Goal: Task Accomplishment & Management: Manage account settings

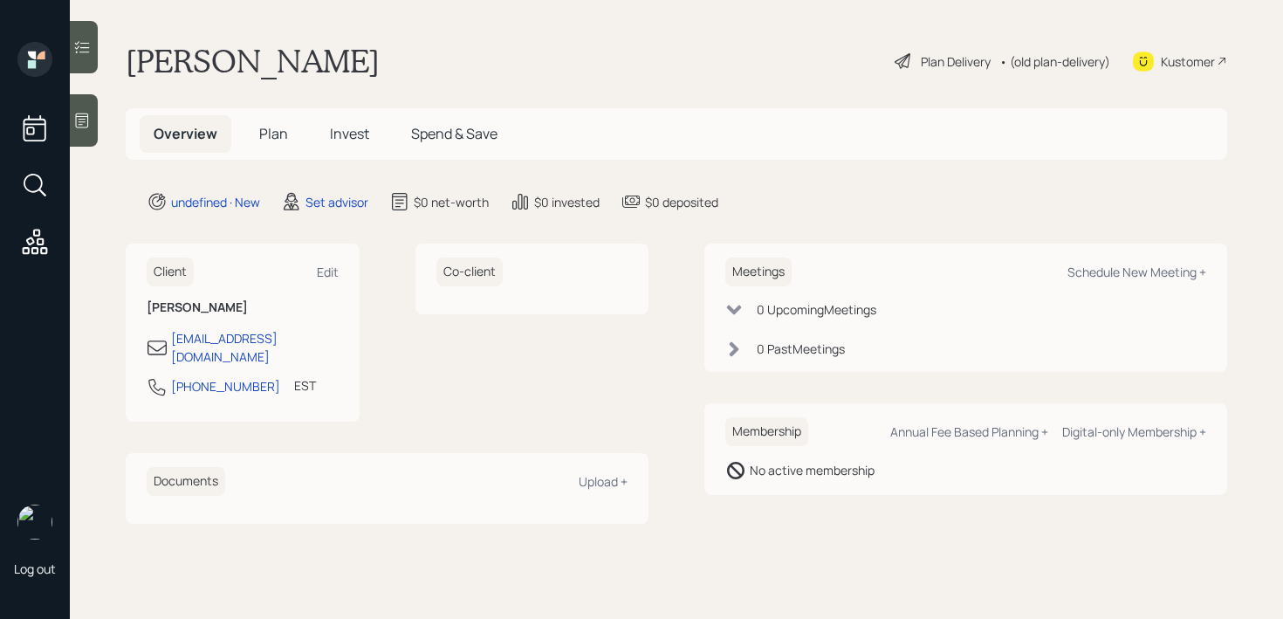
click at [84, 112] on icon at bounding box center [81, 120] width 17 height 17
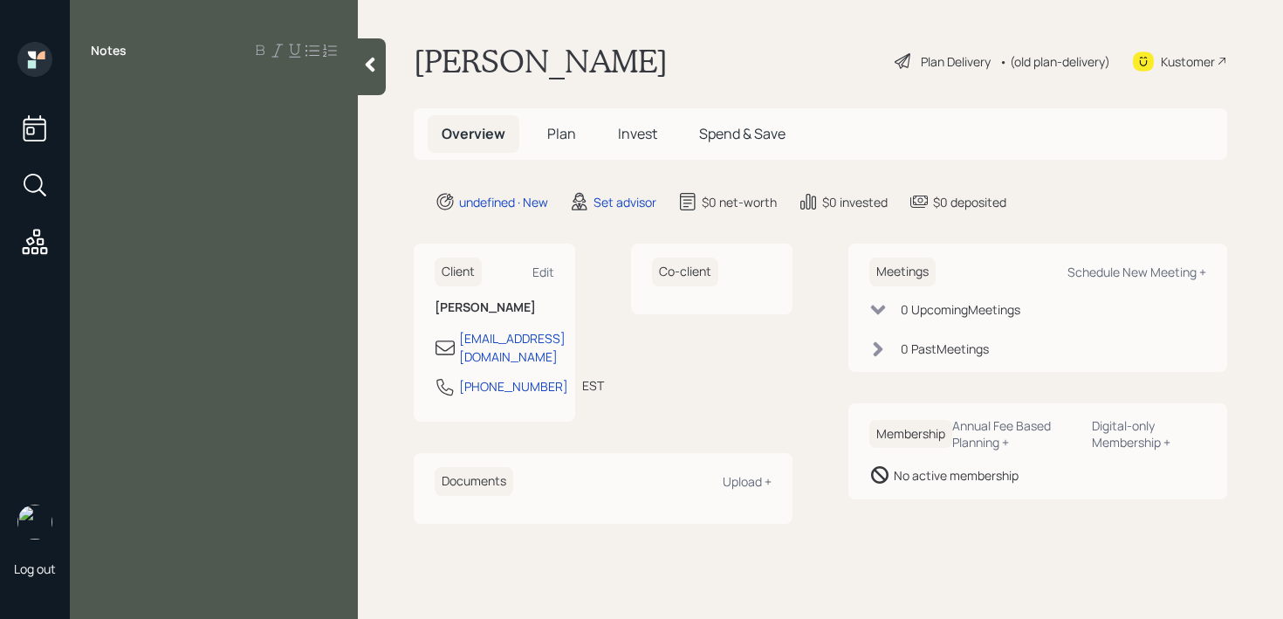
click at [192, 67] on div "Notes" at bounding box center [214, 320] width 288 height 556
click at [229, 113] on div "Notes" at bounding box center [214, 320] width 288 height 556
click at [103, 100] on div "Notes" at bounding box center [214, 320] width 288 height 556
click at [143, 102] on div "Notes" at bounding box center [214, 320] width 288 height 556
click at [219, 154] on div "Notes" at bounding box center [214, 320] width 288 height 556
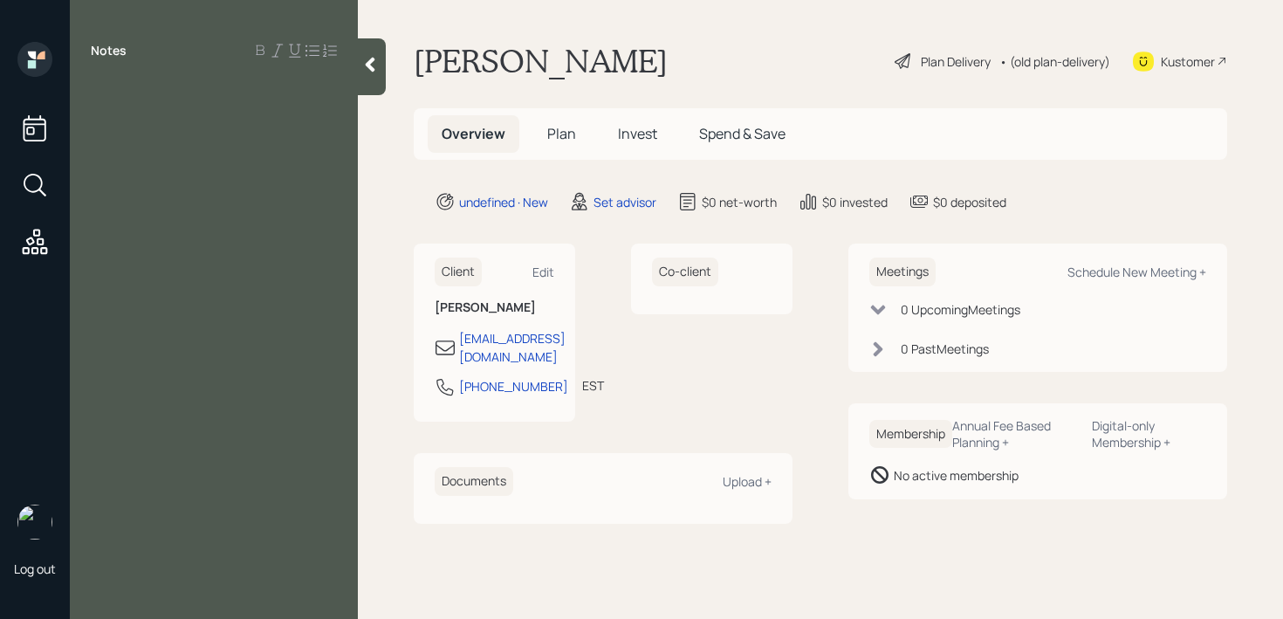
click at [69, 65] on div "Log out" at bounding box center [35, 309] width 70 height 619
click at [93, 92] on div at bounding box center [214, 89] width 246 height 19
click at [134, 92] on div at bounding box center [214, 89] width 246 height 19
paste div
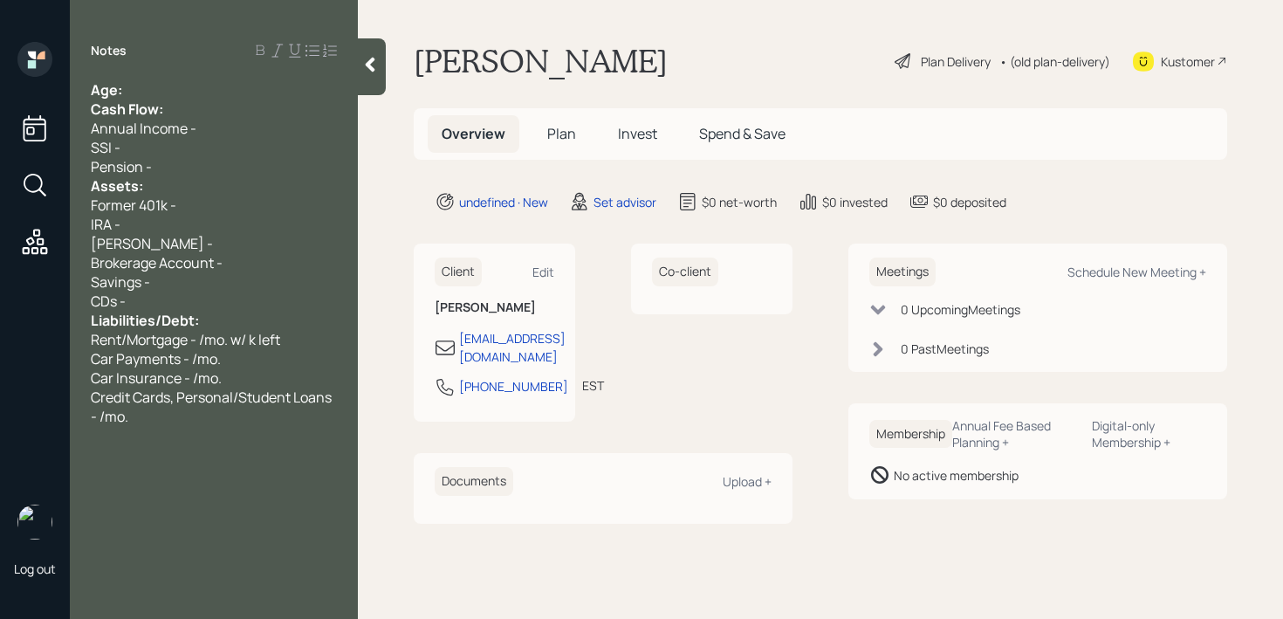
click at [140, 86] on div "Age:" at bounding box center [214, 89] width 246 height 19
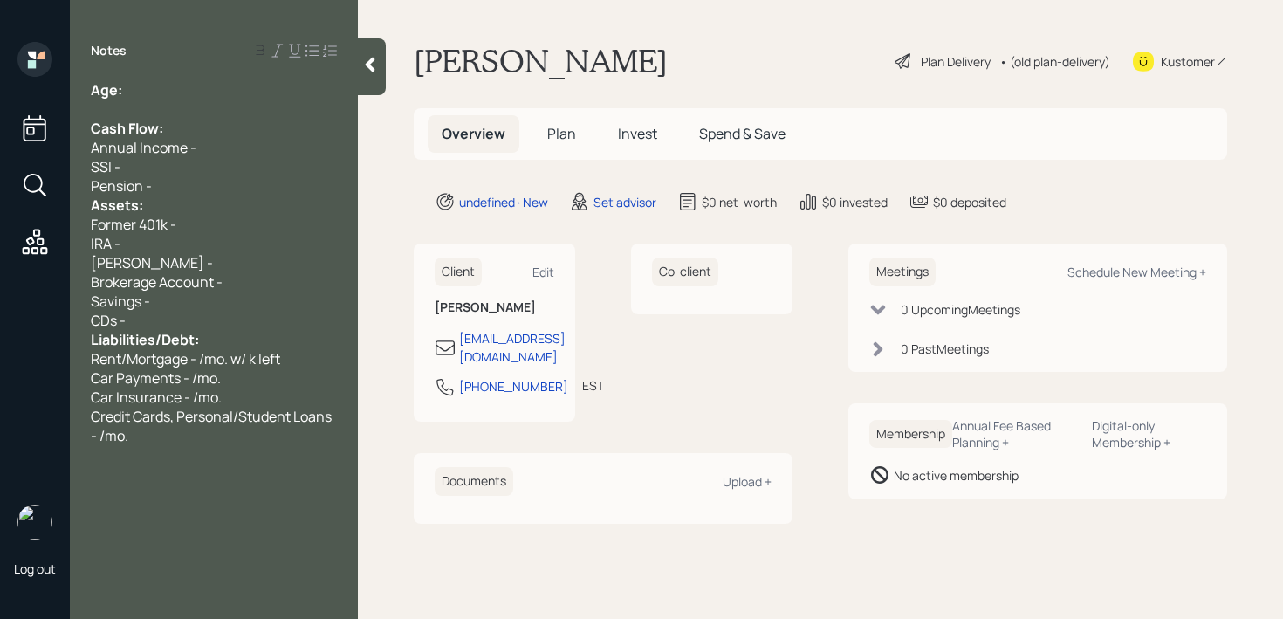
click at [154, 89] on div "Age:" at bounding box center [214, 89] width 246 height 19
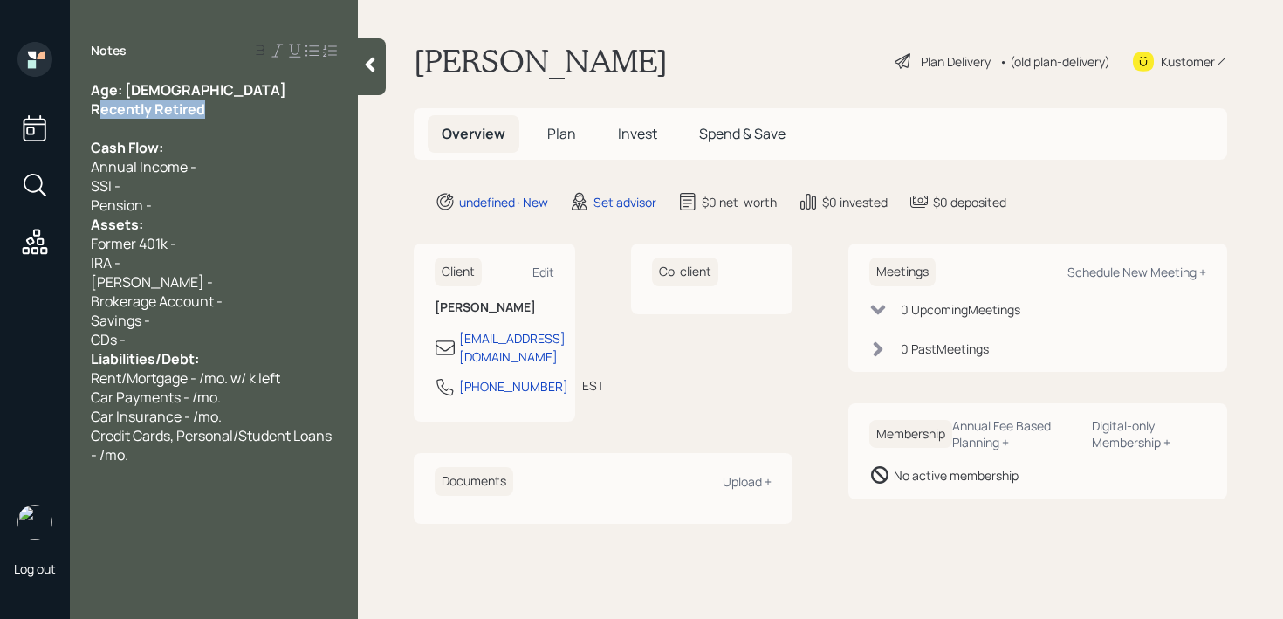
drag, startPoint x: 203, startPoint y: 111, endPoint x: 17, endPoint y: 111, distance: 186.7
click at [17, 111] on div "Log out Notes Age: [DEMOGRAPHIC_DATA] Recently Retired Cash Flow: Annual Income…" at bounding box center [641, 309] width 1283 height 619
click at [221, 113] on div "Recently Retired" at bounding box center [214, 108] width 246 height 19
drag, startPoint x: 188, startPoint y: 90, endPoint x: 124, endPoint y: 90, distance: 63.7
click at [124, 90] on div "Age: [DEMOGRAPHIC_DATA]" at bounding box center [214, 89] width 246 height 19
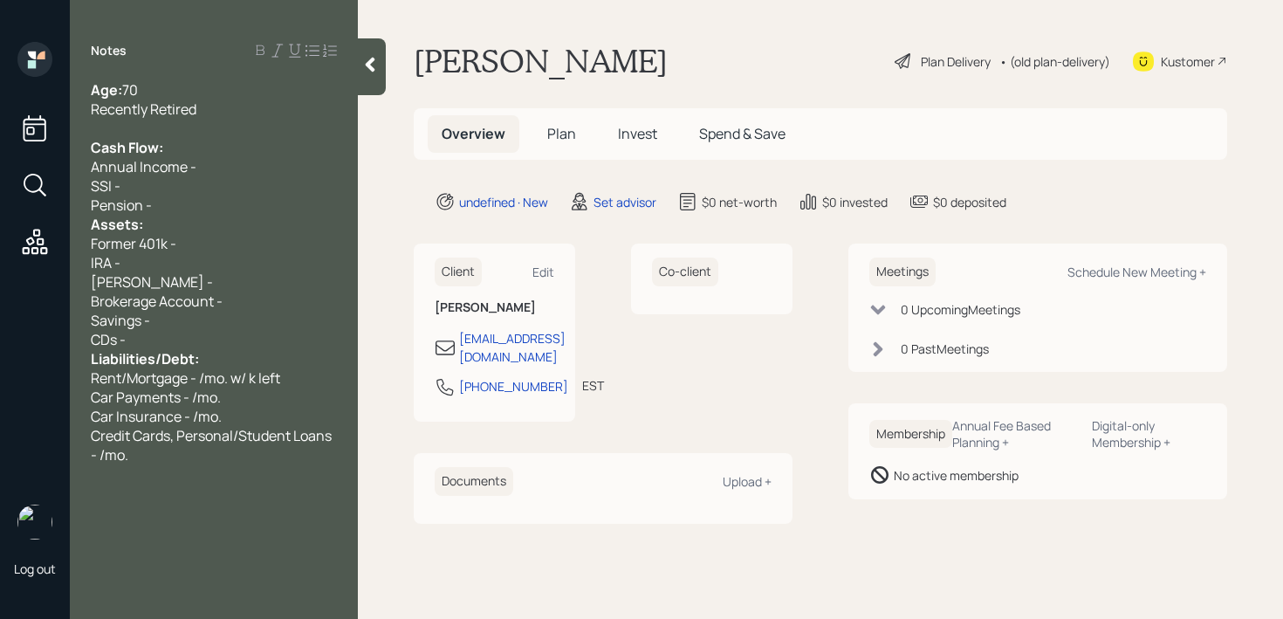
click at [177, 112] on span "Recently Retired" at bounding box center [144, 108] width 106 height 19
click at [193, 136] on div at bounding box center [214, 128] width 246 height 19
click at [216, 167] on div "Annual Income -" at bounding box center [214, 166] width 246 height 19
click at [223, 167] on div "Annual Income -" at bounding box center [214, 166] width 246 height 19
click at [223, 147] on div "Cash Flow:" at bounding box center [214, 147] width 246 height 19
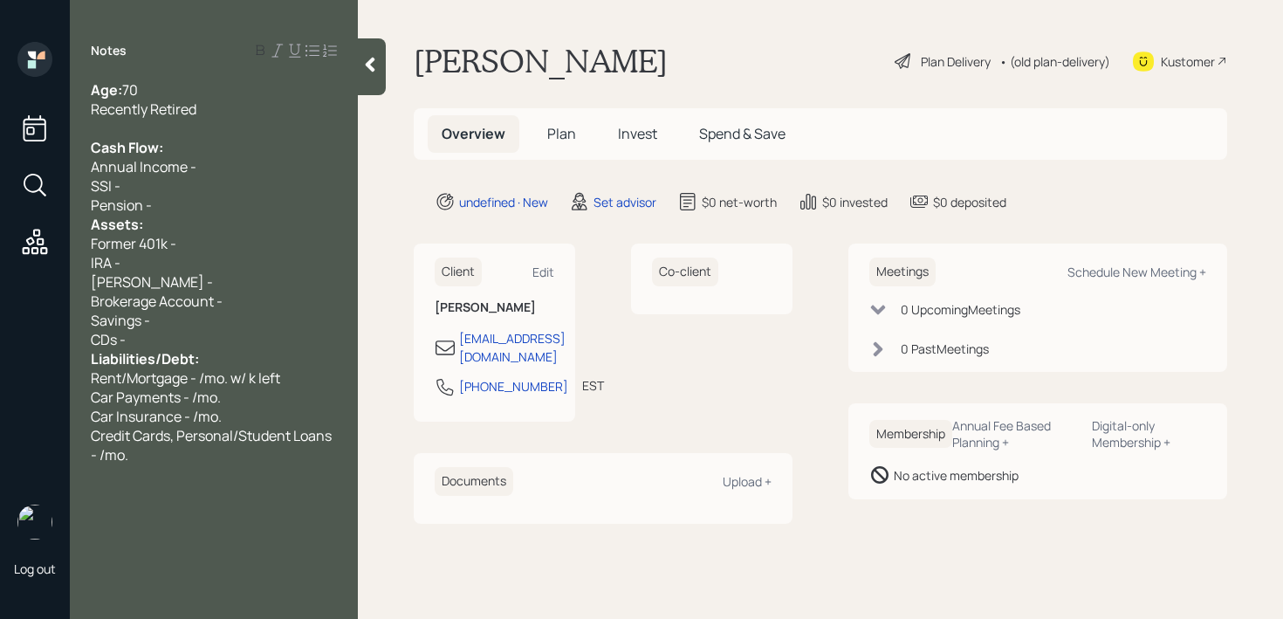
click at [215, 187] on div "SSI -" at bounding box center [214, 185] width 246 height 19
click at [215, 198] on div "Pension -" at bounding box center [214, 204] width 246 height 19
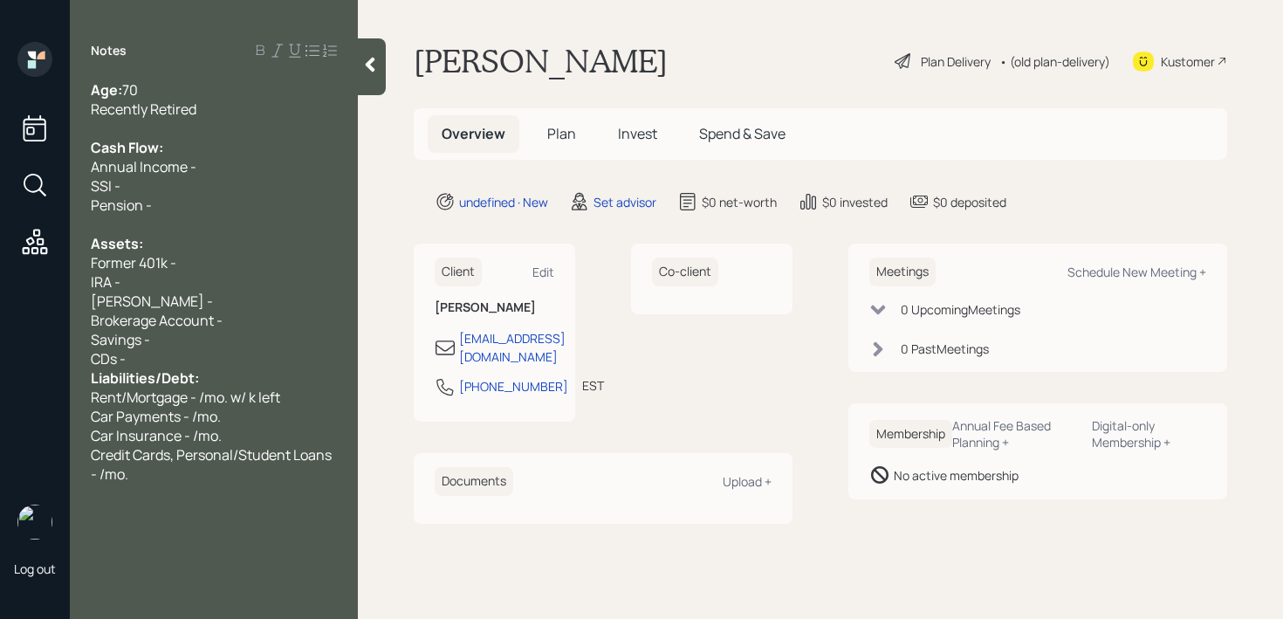
click at [184, 368] on span "Liabilities/Debt:" at bounding box center [145, 377] width 108 height 19
click at [187, 359] on div "CDs -" at bounding box center [214, 358] width 246 height 19
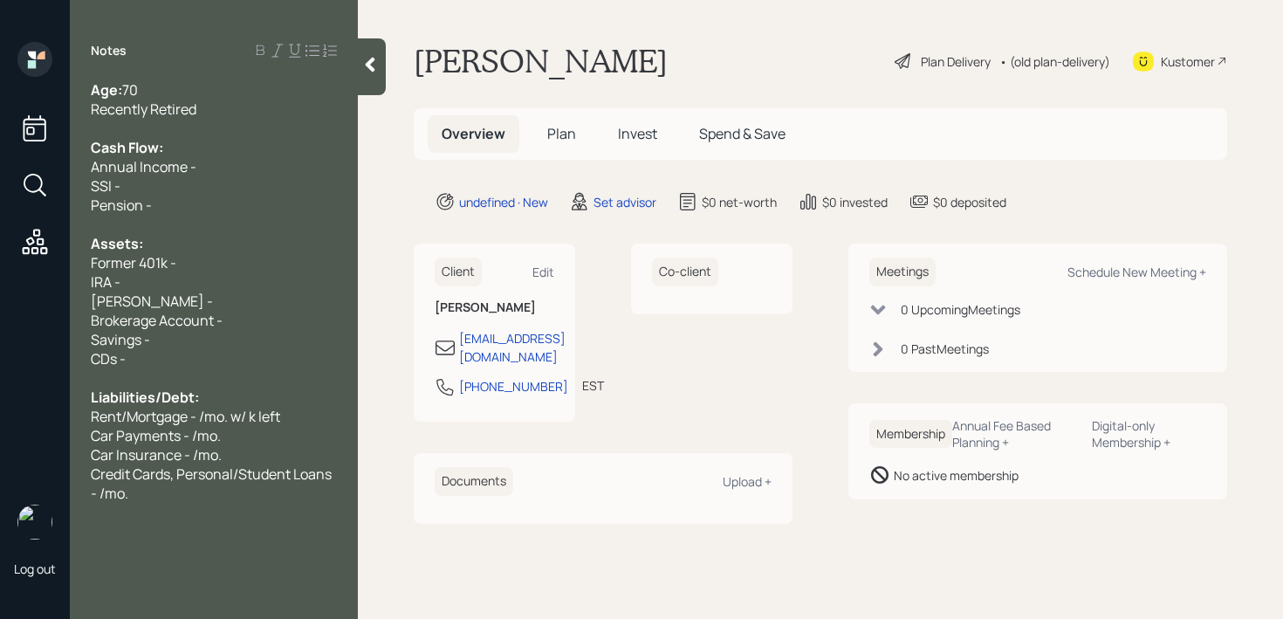
click at [239, 302] on div "[PERSON_NAME] -" at bounding box center [214, 300] width 246 height 19
click at [250, 270] on div "Former 401k -" at bounding box center [214, 262] width 246 height 19
click at [256, 256] on div "Former 401k -" at bounding box center [214, 262] width 246 height 19
click at [257, 273] on div "IRA -" at bounding box center [214, 281] width 246 height 19
drag, startPoint x: 258, startPoint y: 303, endPoint x: 0, endPoint y: 303, distance: 258.3
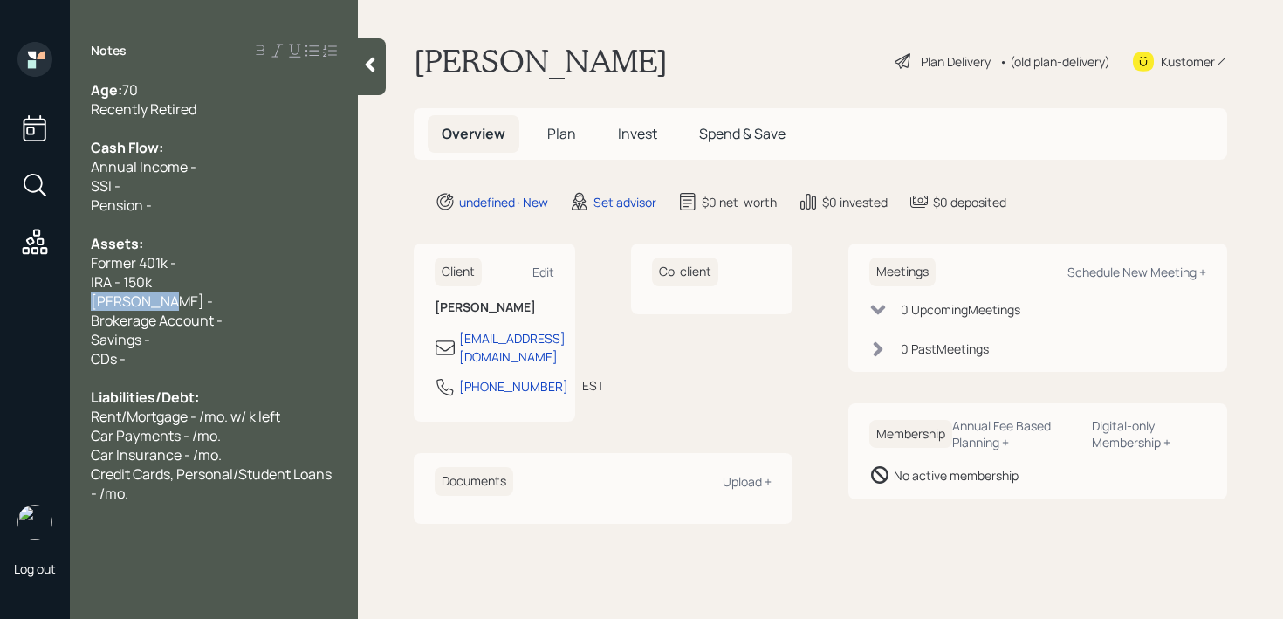
click at [0, 303] on div "Log out Notes Age: [DEMOGRAPHIC_DATA] Recently Retired Cash Flow: Annual Income…" at bounding box center [641, 309] width 1283 height 619
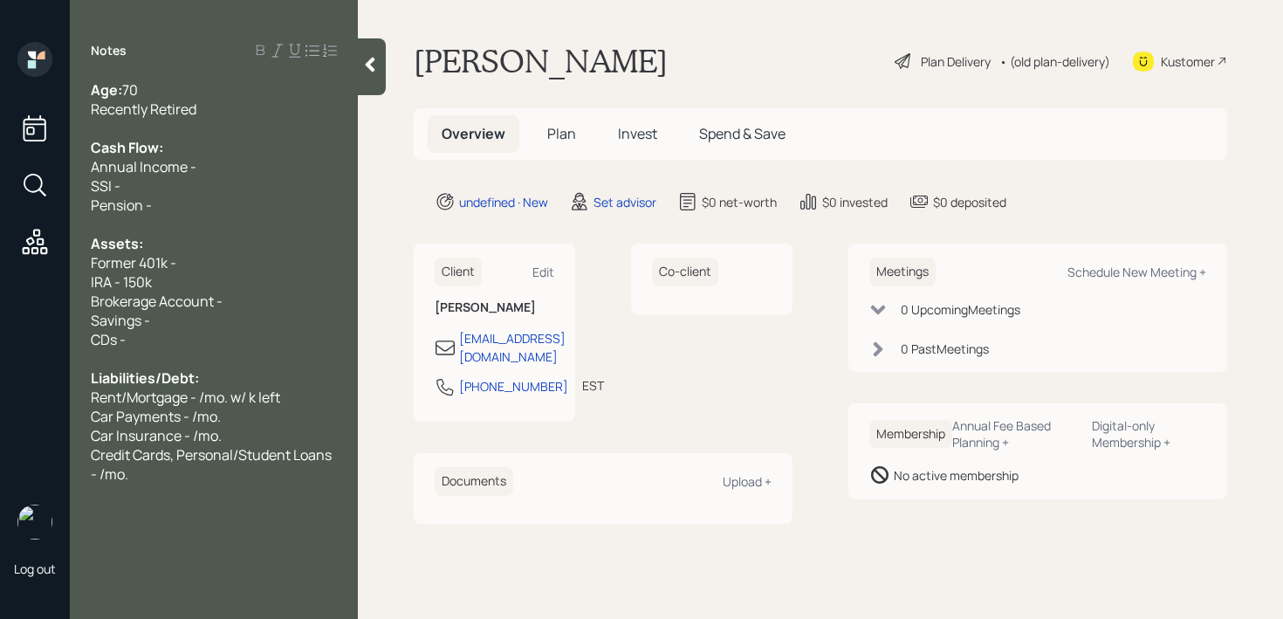
click at [160, 322] on div "Savings -" at bounding box center [214, 320] width 246 height 19
click at [169, 319] on div "Savings - 1k" at bounding box center [214, 320] width 246 height 19
drag, startPoint x: 232, startPoint y: 310, endPoint x: 0, endPoint y: 308, distance: 232.1
click at [0, 308] on div "Log out Notes Age: [DEMOGRAPHIC_DATA] Recently Retired Cash Flow: Annual Income…" at bounding box center [641, 309] width 1283 height 619
drag, startPoint x: 259, startPoint y: 297, endPoint x: 42, endPoint y: 295, distance: 217.3
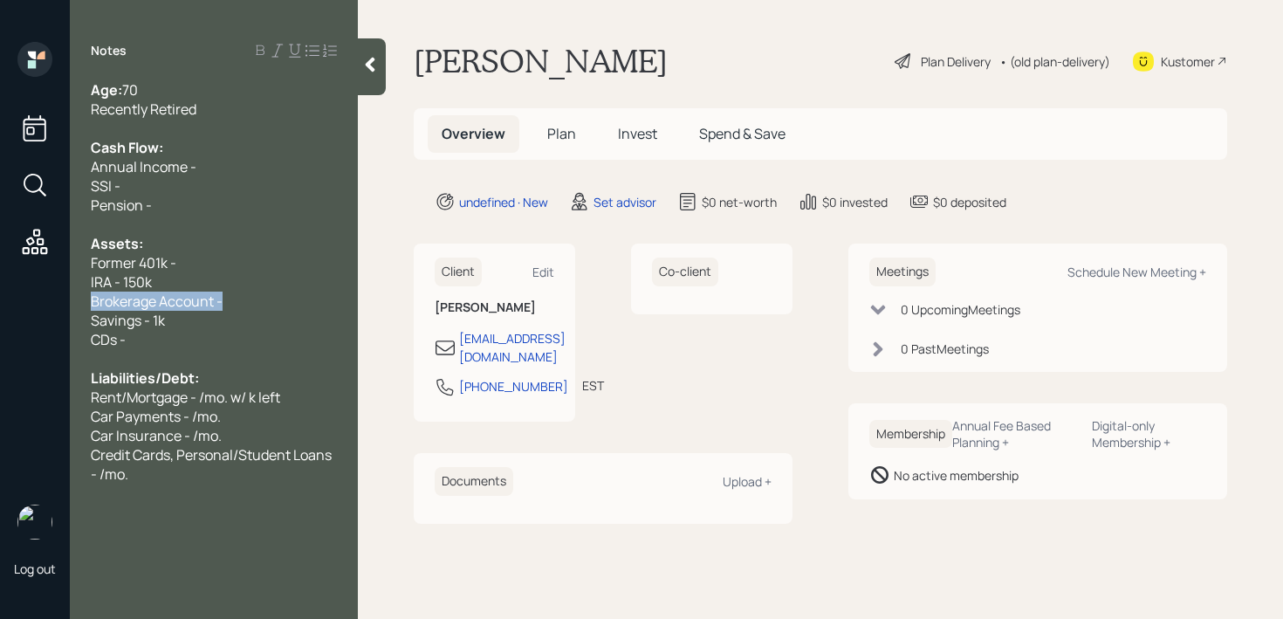
click at [42, 295] on div "Log out Notes Age: [DEMOGRAPHIC_DATA] Recently Retired Cash Flow: Annual Income…" at bounding box center [641, 309] width 1283 height 619
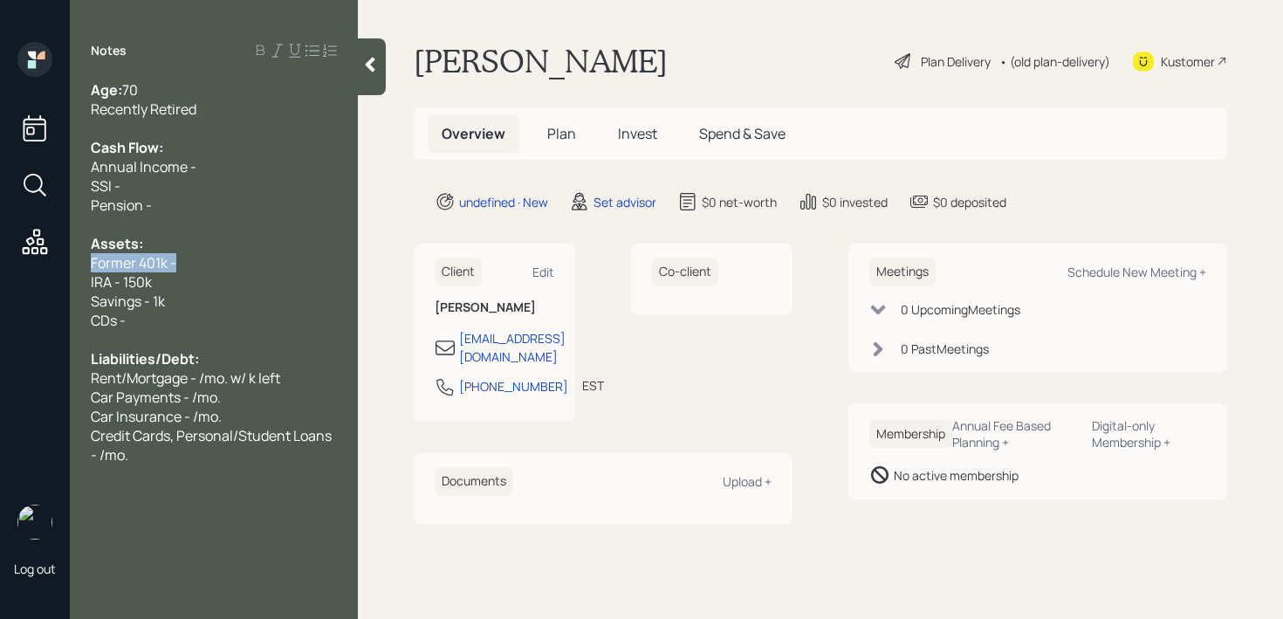
drag, startPoint x: 195, startPoint y: 266, endPoint x: 0, endPoint y: 266, distance: 194.6
click at [0, 266] on div "Log out Notes Age: [DEMOGRAPHIC_DATA] Recently Retired Cash Flow: Annual Income…" at bounding box center [641, 309] width 1283 height 619
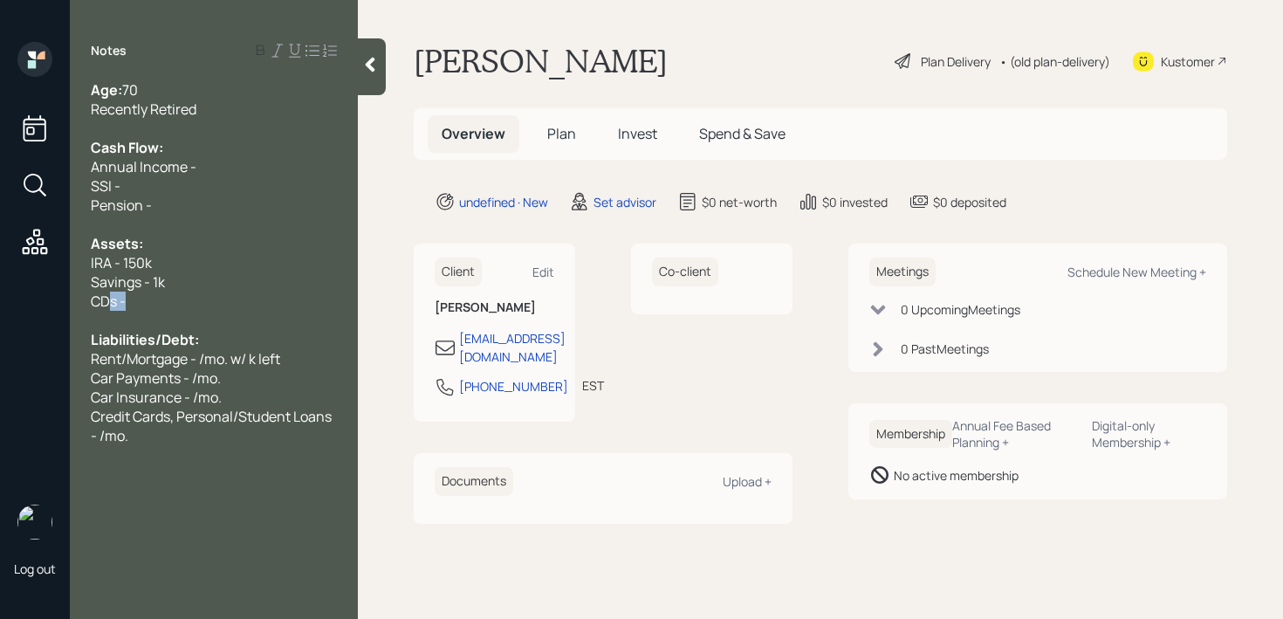
drag, startPoint x: 134, startPoint y: 310, endPoint x: 3, endPoint y: 310, distance: 130.0
click at [63, 310] on div "Log out Notes Age: [DEMOGRAPHIC_DATA] Recently Retired Cash Flow: Annual Income…" at bounding box center [641, 309] width 1283 height 619
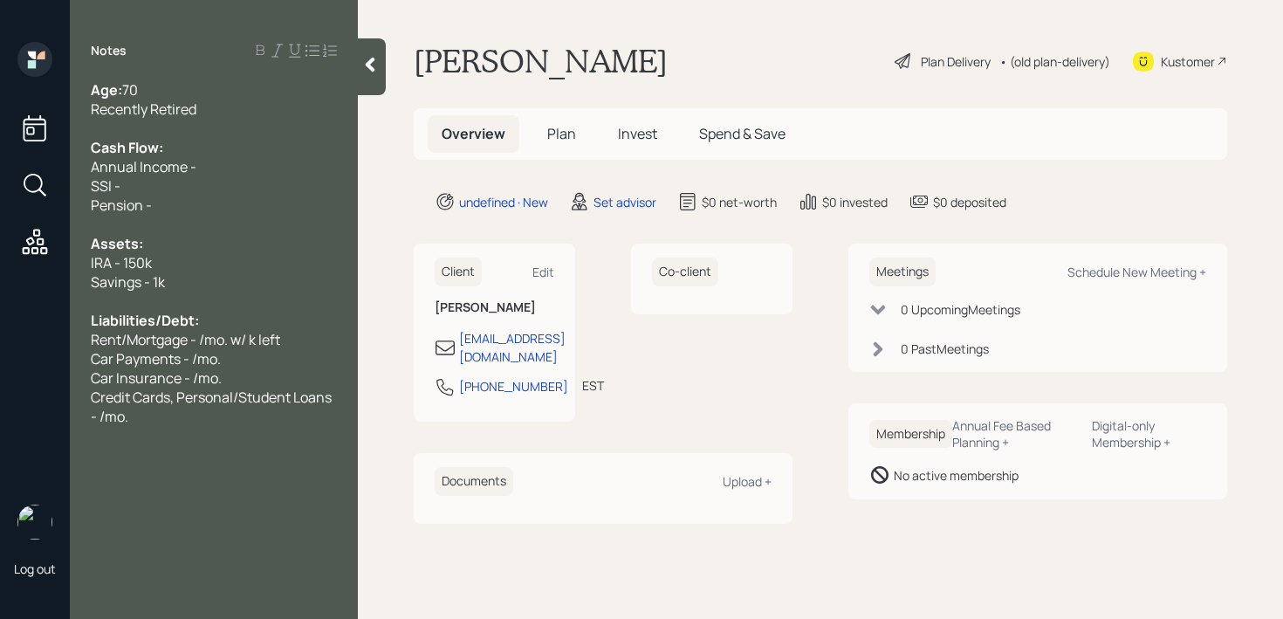
click at [284, 235] on div "Assets:" at bounding box center [214, 243] width 246 height 19
click at [263, 216] on div at bounding box center [214, 224] width 246 height 19
click at [263, 180] on div "SSI -" at bounding box center [214, 185] width 246 height 19
click at [184, 165] on span "Annual Income -" at bounding box center [144, 166] width 106 height 19
click at [243, 183] on div "SSI - 2k/mo." at bounding box center [214, 185] width 246 height 19
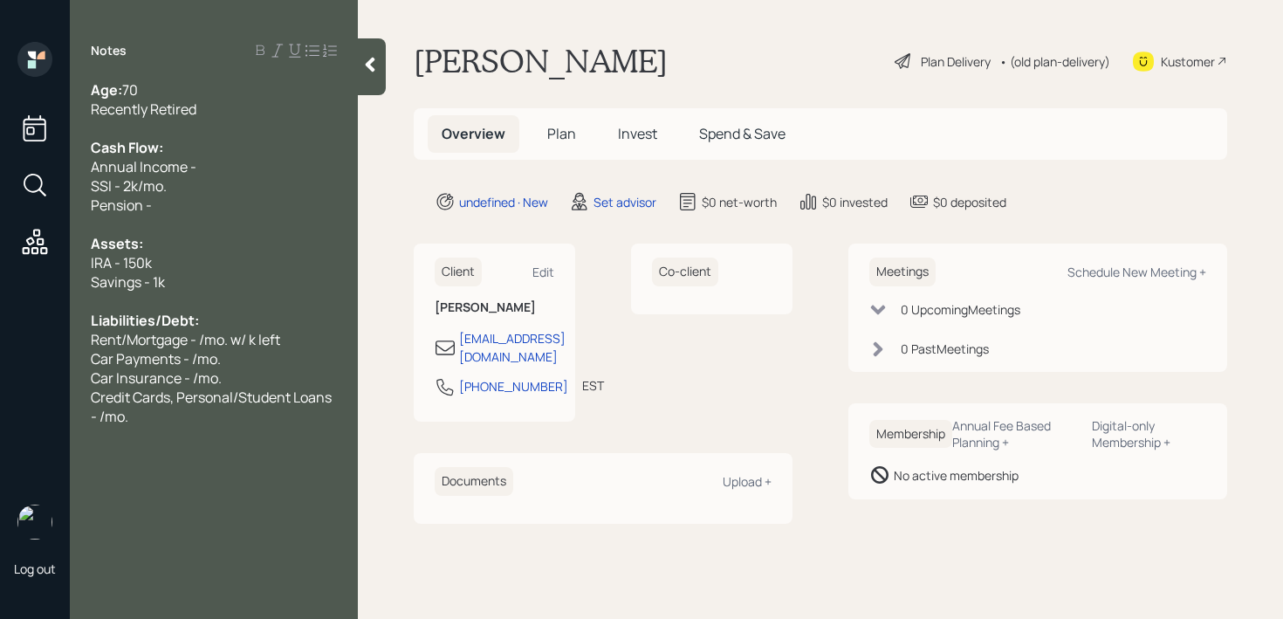
drag, startPoint x: 255, startPoint y: 166, endPoint x: 0, endPoint y: 166, distance: 254.8
click at [0, 166] on div "Log out Notes Age: [DEMOGRAPHIC_DATA] Recently Retired Cash Flow: Annual Income…" at bounding box center [641, 309] width 1283 height 619
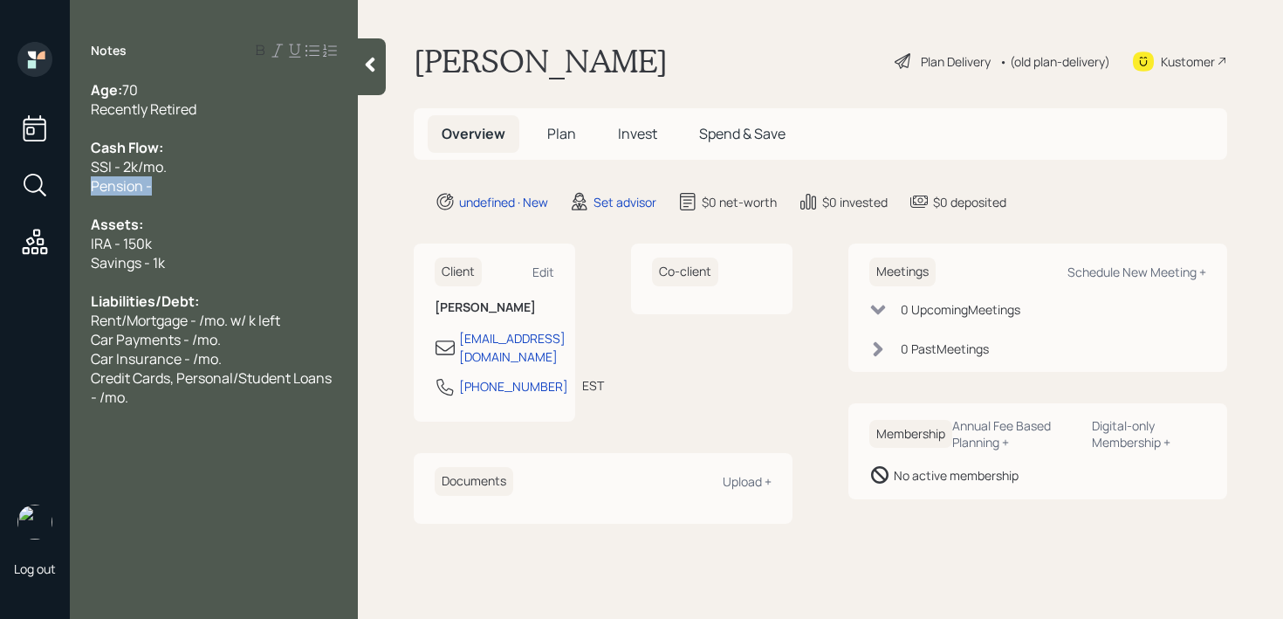
drag, startPoint x: 177, startPoint y: 188, endPoint x: 0, endPoint y: 188, distance: 177.1
click at [0, 188] on div "Log out Notes Age: [DEMOGRAPHIC_DATA] Recently Retired Cash Flow: SSI - 2k/mo. …" at bounding box center [641, 309] width 1283 height 619
click at [134, 182] on span "Pension -" at bounding box center [121, 185] width 61 height 19
drag, startPoint x: 175, startPoint y: 182, endPoint x: 0, endPoint y: 182, distance: 175.4
click at [0, 182] on div "Log out Notes Age: [DEMOGRAPHIC_DATA] Recently Retired Cash Flow: SSI - 2k/mo. …" at bounding box center [641, 309] width 1283 height 619
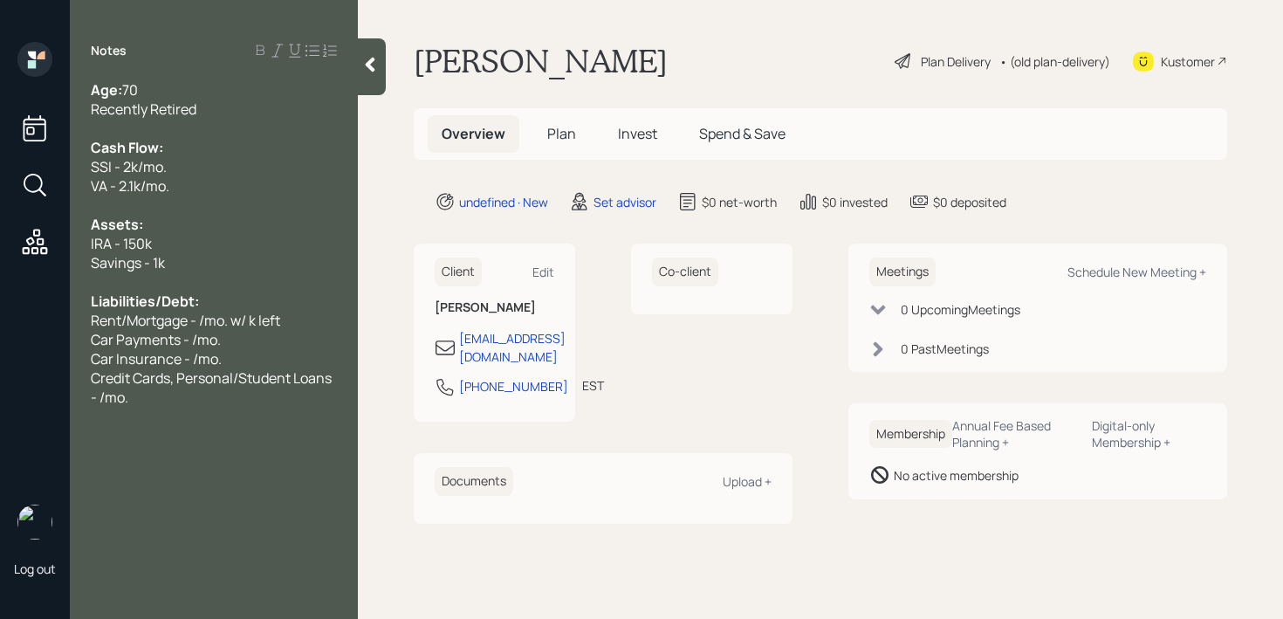
click at [127, 163] on span "SSI - 2k/mo." at bounding box center [129, 166] width 76 height 19
drag, startPoint x: 297, startPoint y: 322, endPoint x: 0, endPoint y: 322, distance: 296.7
click at [0, 322] on div "Log out Notes Age: [DEMOGRAPHIC_DATA] Recently Retired Cash Flow: SSI - ~2k/mo.…" at bounding box center [641, 309] width 1283 height 619
click at [136, 320] on span "Rent/Mortgage - /mo. w/ k left" at bounding box center [185, 320] width 189 height 19
drag, startPoint x: 303, startPoint y: 320, endPoint x: 3, endPoint y: 320, distance: 299.3
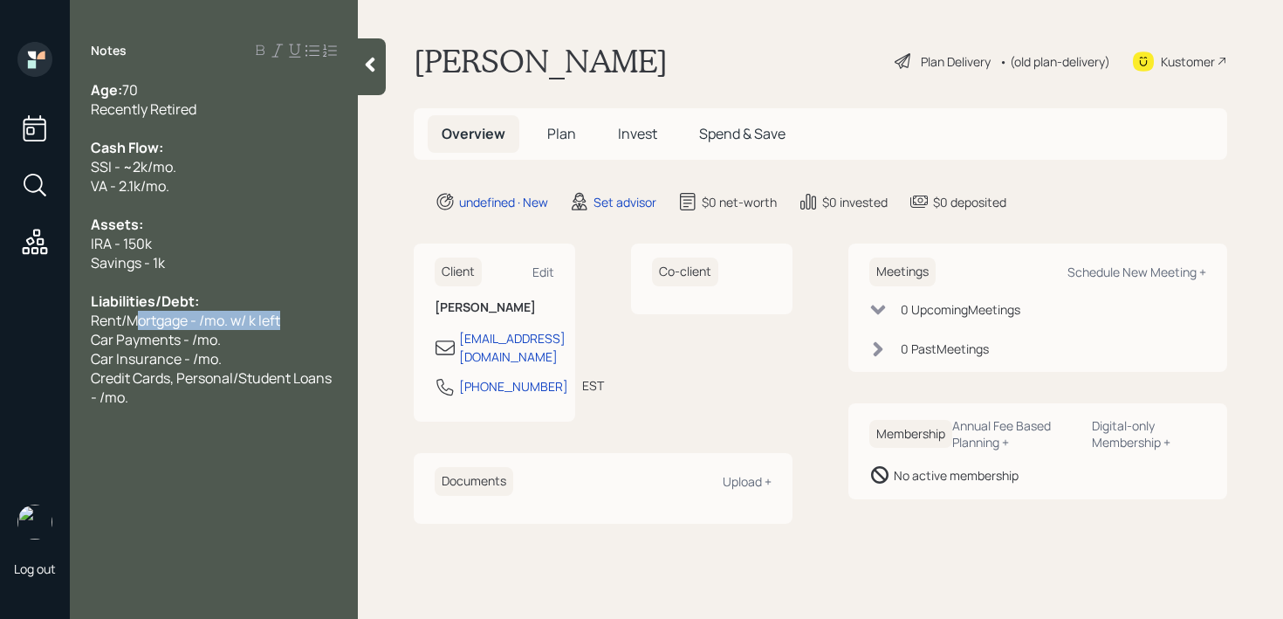
click at [10, 320] on div "Log out Notes Age: [DEMOGRAPHIC_DATA] Recently Retired Cash Flow: SSI - ~2k/mo.…" at bounding box center [641, 309] width 1283 height 619
click at [185, 321] on span "Rent/Mortgage - /mo. w/ k left" at bounding box center [185, 320] width 189 height 19
drag, startPoint x: 107, startPoint y: 319, endPoint x: 44, endPoint y: 319, distance: 63.7
click at [44, 319] on div "Log out Notes Age: [DEMOGRAPHIC_DATA] Recently Retired Cash Flow: SSI - ~2k/mo.…" at bounding box center [641, 309] width 1283 height 619
click at [100, 325] on span "Rent/Mortgage - /mo. w/ k left" at bounding box center [185, 320] width 189 height 19
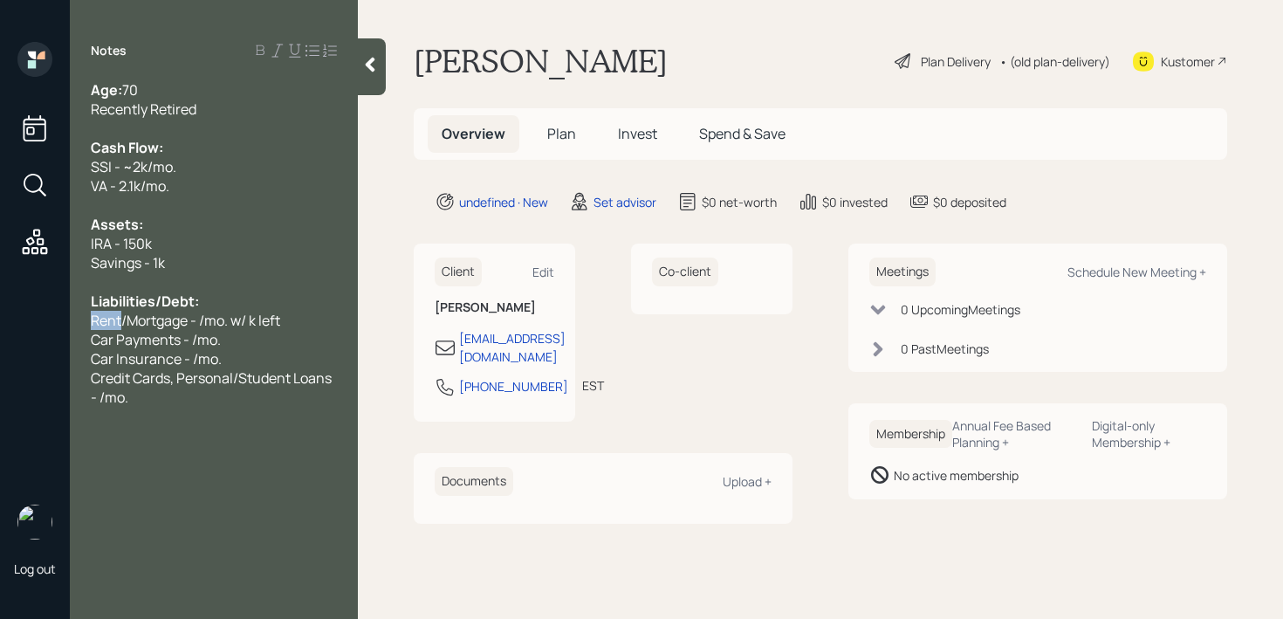
drag, startPoint x: 124, startPoint y: 323, endPoint x: 37, endPoint y: 323, distance: 87.3
click at [51, 323] on div "Log out Notes Age: [DEMOGRAPHIC_DATA] Recently Retired Cash Flow: SSI - ~2k/mo.…" at bounding box center [641, 309] width 1283 height 619
click at [99, 317] on span "/Mortgage - /mo. w/ k left" at bounding box center [170, 320] width 159 height 19
drag, startPoint x: 168, startPoint y: 319, endPoint x: 513, endPoint y: 11, distance: 462.9
click at [168, 318] on span "Mortgage - /mo. w/ k left" at bounding box center [168, 320] width 154 height 19
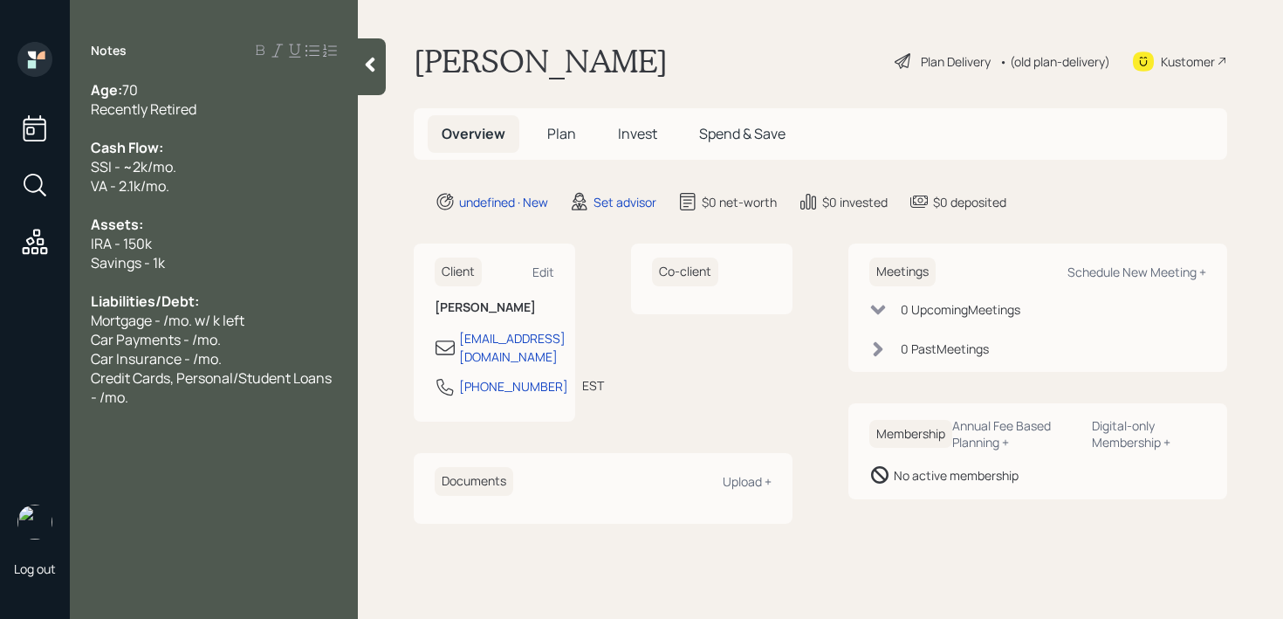
click at [216, 321] on span "Mortgage - /mo. w/ k left" at bounding box center [168, 320] width 154 height 19
click at [235, 311] on span "Mortgage - /mo. w/ 72k left" at bounding box center [175, 320] width 168 height 19
click at [168, 325] on span "Mortgage - /mo. w/ 72k left" at bounding box center [175, 320] width 168 height 19
click at [255, 339] on div "Car Payments - /mo." at bounding box center [214, 339] width 246 height 19
click at [292, 308] on div "Liabilities/Debt:" at bounding box center [214, 300] width 246 height 19
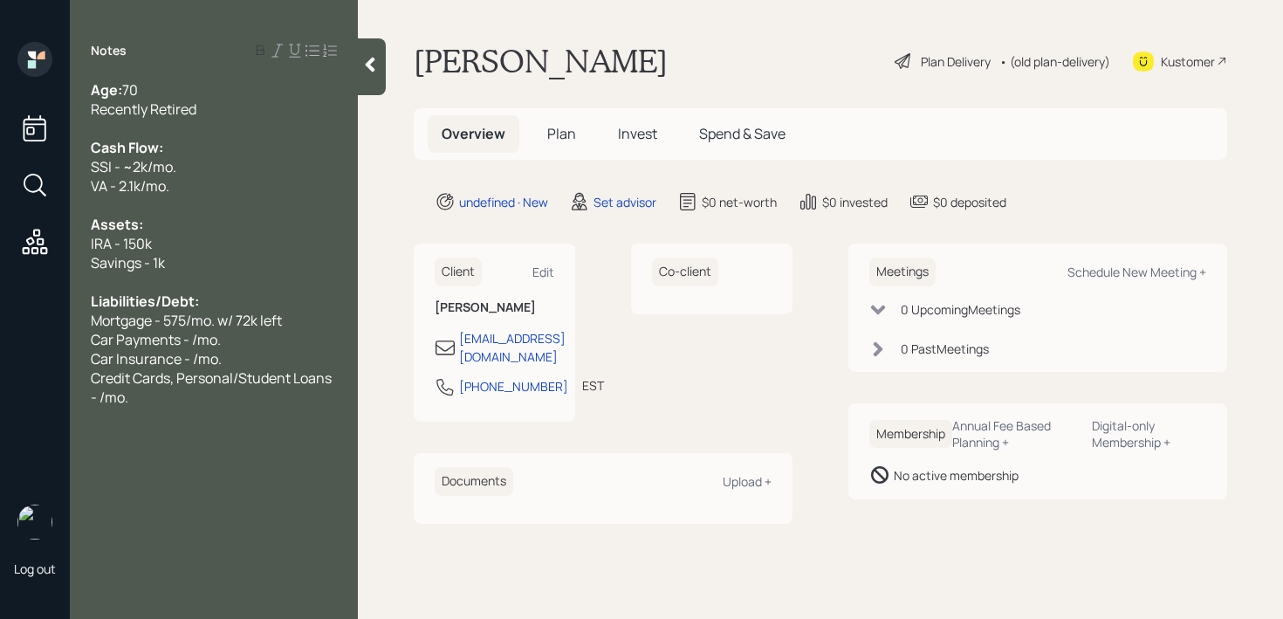
click at [334, 299] on div "Liabilities/Debt:" at bounding box center [214, 300] width 246 height 19
click at [305, 318] on div "Mortgage - 575/mo. w/ 72k left" at bounding box center [214, 320] width 246 height 19
drag, startPoint x: 305, startPoint y: 318, endPoint x: 0, endPoint y: 318, distance: 305.4
click at [0, 318] on div "Log out Notes Age: [DEMOGRAPHIC_DATA] Recently Retired Cash Flow: SSI - ~2k/mo.…" at bounding box center [641, 309] width 1283 height 619
click at [222, 333] on div "Car Payments - /mo." at bounding box center [214, 339] width 246 height 19
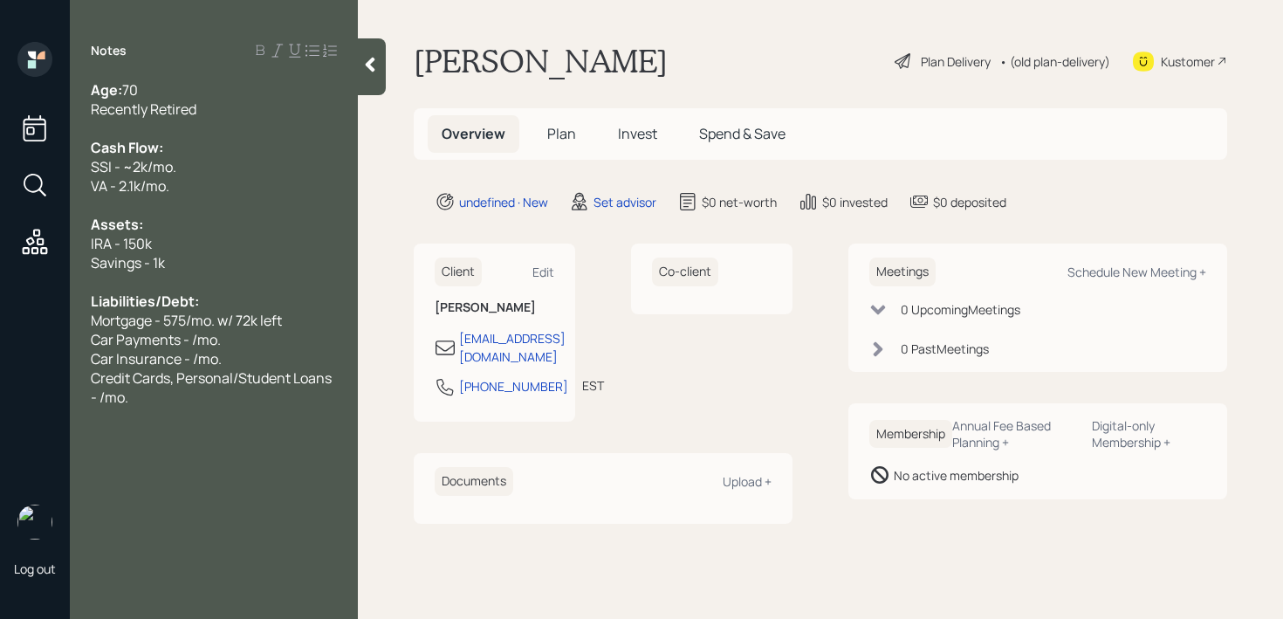
click at [242, 346] on div "Car Payments - /mo." at bounding box center [214, 339] width 246 height 19
drag, startPoint x: 252, startPoint y: 346, endPoint x: 0, endPoint y: 346, distance: 252.2
click at [0, 346] on div "Log out Notes Age: [DEMOGRAPHIC_DATA] Recently Retired Cash Flow: SSI - ~2k/mo.…" at bounding box center [641, 309] width 1283 height 619
click at [140, 339] on span "Car Payments - /mo." at bounding box center [156, 339] width 130 height 19
drag, startPoint x: 213, startPoint y: 338, endPoint x: 0, endPoint y: 338, distance: 212.9
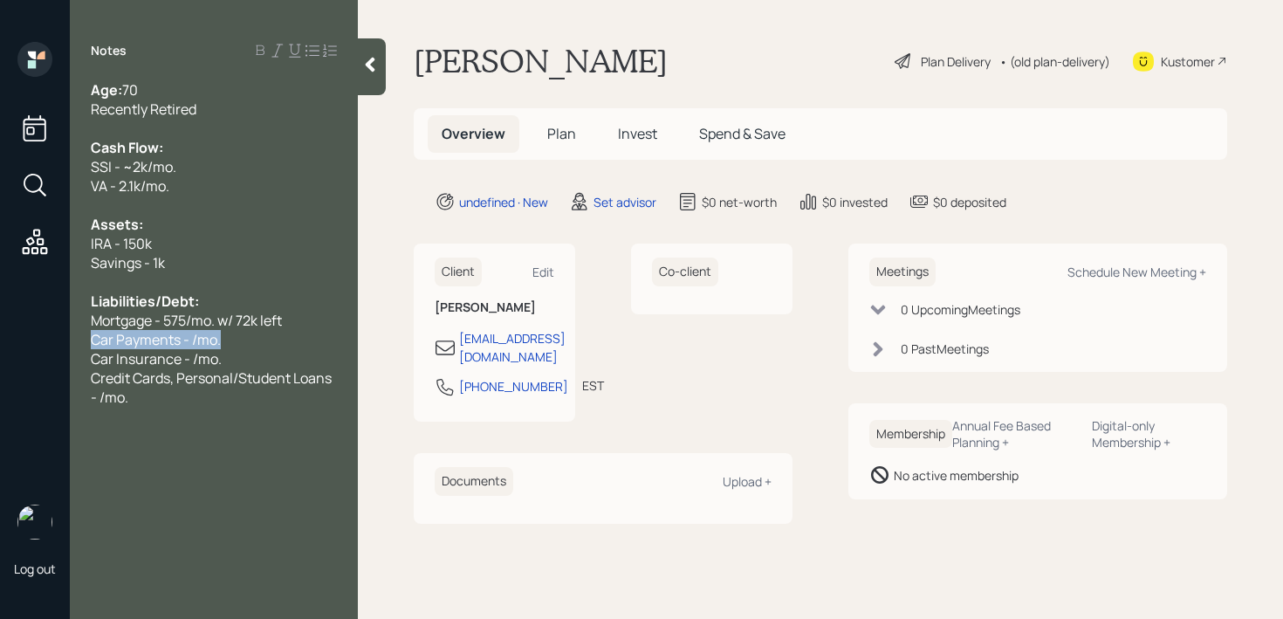
click at [0, 338] on div "Log out Notes Age: [DEMOGRAPHIC_DATA] Recently Retired Cash Flow: SSI - ~2k/mo.…" at bounding box center [641, 309] width 1283 height 619
click at [120, 338] on span "Car Payments - /mo." at bounding box center [156, 339] width 130 height 19
drag, startPoint x: 248, startPoint y: 333, endPoint x: 64, endPoint y: 333, distance: 184.1
click at [64, 333] on div "Log out Notes Age: [DEMOGRAPHIC_DATA] Recently Retired Cash Flow: SSI - ~2k/mo.…" at bounding box center [641, 309] width 1283 height 619
click at [169, 333] on span "Car Payments - /mo." at bounding box center [156, 339] width 130 height 19
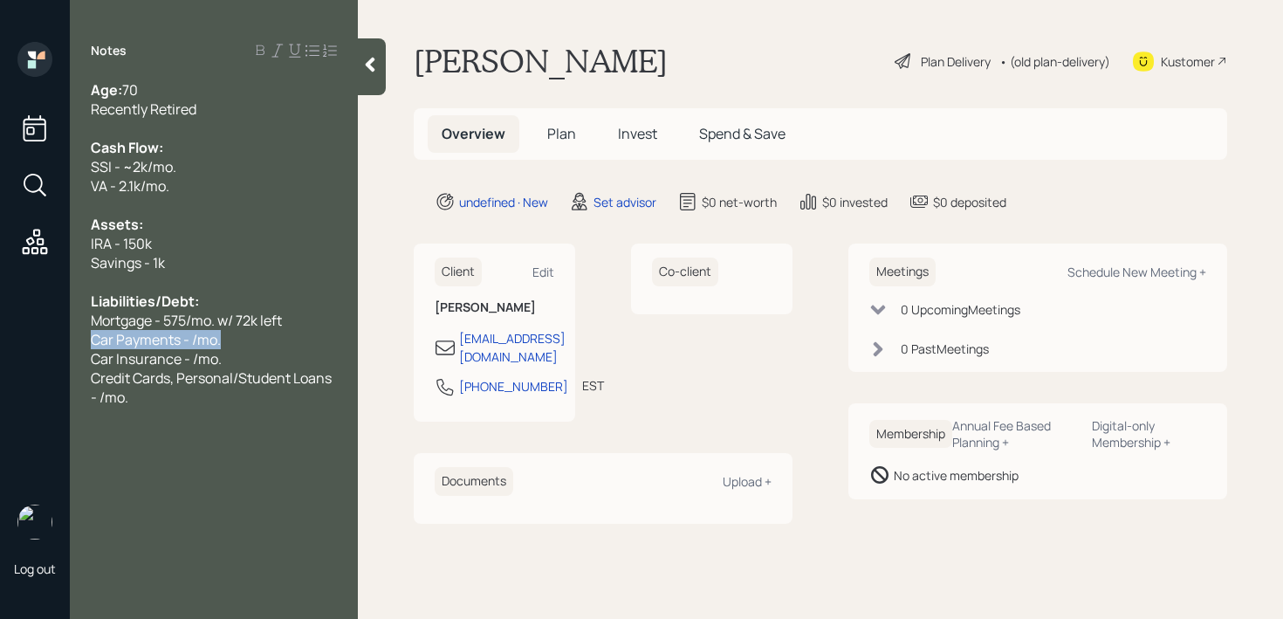
drag, startPoint x: 207, startPoint y: 333, endPoint x: 0, endPoint y: 333, distance: 206.8
click at [0, 333] on div "Log out Notes Age: [DEMOGRAPHIC_DATA] Recently Retired Cash Flow: SSI - ~2k/mo.…" at bounding box center [641, 309] width 1283 height 619
click at [133, 333] on span "Car Payments - /mo." at bounding box center [156, 339] width 130 height 19
drag, startPoint x: 247, startPoint y: 337, endPoint x: 25, endPoint y: 337, distance: 221.6
click at [10, 337] on div "Log out Notes Age: [DEMOGRAPHIC_DATA] Recently Retired Cash Flow: SSI - ~2k/mo.…" at bounding box center [641, 309] width 1283 height 619
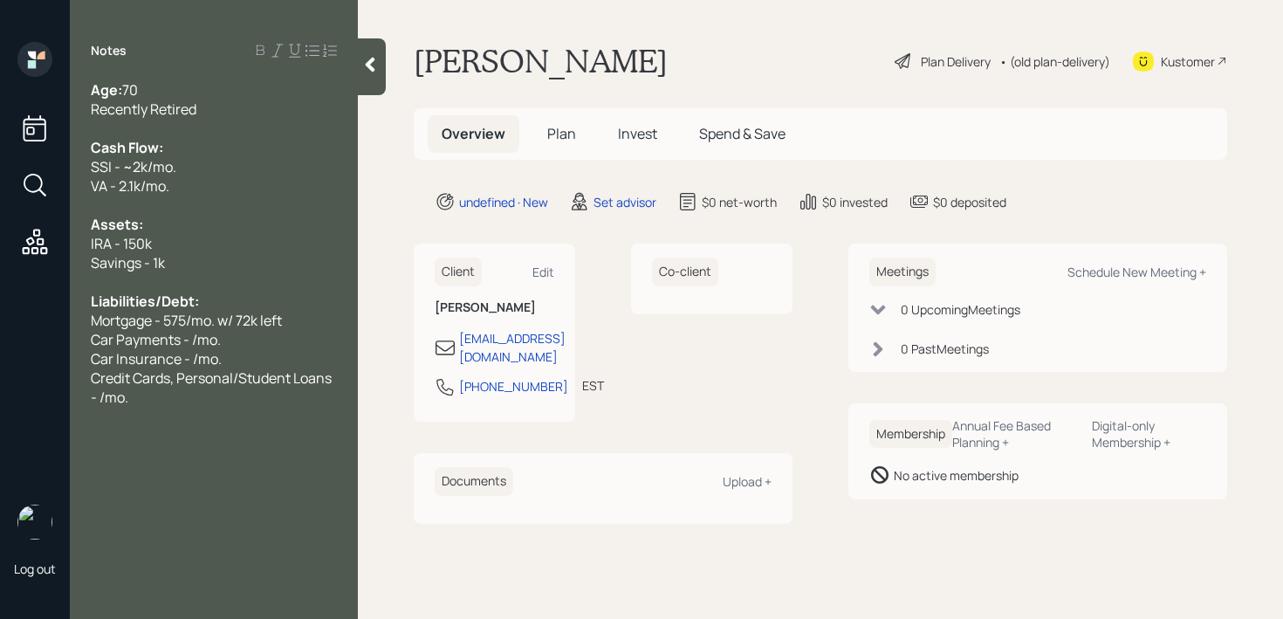
click at [144, 336] on span "Car Payments - /mo." at bounding box center [156, 339] width 130 height 19
drag, startPoint x: 248, startPoint y: 335, endPoint x: 35, endPoint y: 335, distance: 212.9
click at [35, 335] on div "Log out Notes Age: [DEMOGRAPHIC_DATA] Recently Retired Cash Flow: SSI - ~2k/mo.…" at bounding box center [641, 309] width 1283 height 619
click at [218, 332] on span "Car Payments - /mo." at bounding box center [156, 339] width 130 height 19
drag, startPoint x: 254, startPoint y: 332, endPoint x: 59, endPoint y: 332, distance: 194.6
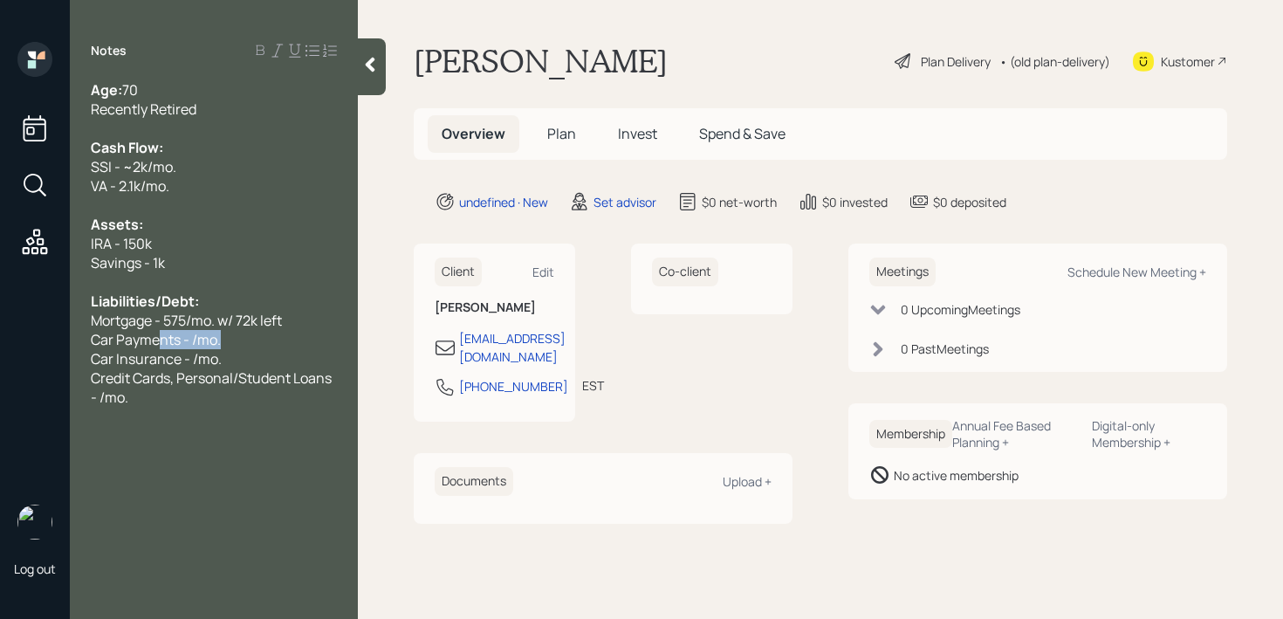
click at [62, 332] on div "Log out Notes Age: [DEMOGRAPHIC_DATA] Recently Retired Cash Flow: SSI - ~2k/mo.…" at bounding box center [641, 309] width 1283 height 619
click at [134, 394] on div "Credit Cards, Personal/Student Loans - /mo." at bounding box center [214, 387] width 246 height 38
click at [256, 318] on span "Mortgage - 575/mo. w/ 72k left" at bounding box center [186, 320] width 191 height 19
drag, startPoint x: 256, startPoint y: 330, endPoint x: 25, endPoint y: 330, distance: 230.4
click at [25, 330] on div "Log out Notes Age: [DEMOGRAPHIC_DATA] Recently Retired Cash Flow: SSI - ~2k/mo.…" at bounding box center [641, 309] width 1283 height 619
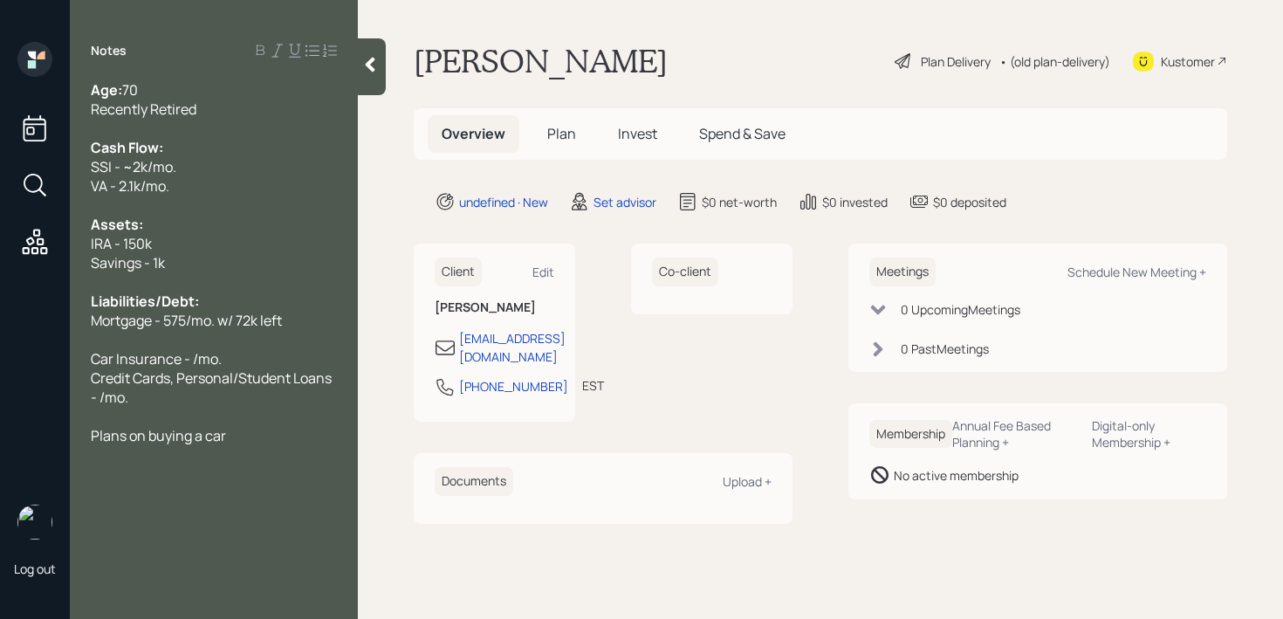
click at [192, 357] on span "Car Insurance - /mo." at bounding box center [156, 358] width 131 height 19
click at [195, 356] on span "Car Insurance - 200/mo." at bounding box center [169, 358] width 156 height 19
click at [203, 341] on div at bounding box center [214, 339] width 246 height 19
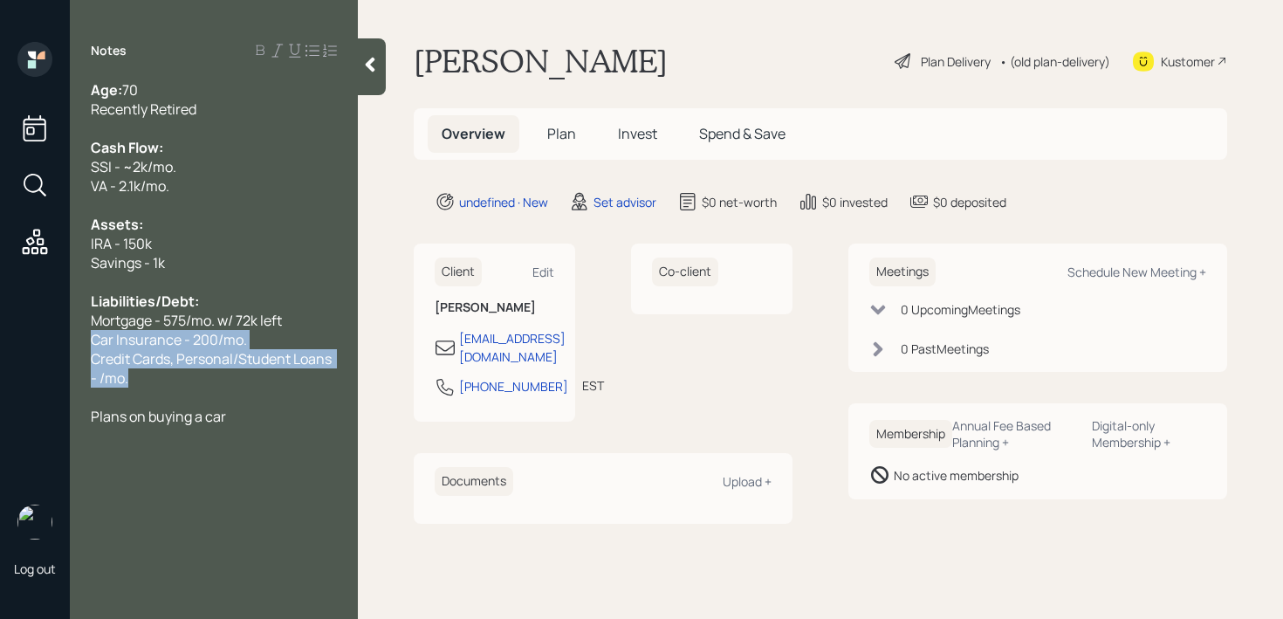
drag, startPoint x: 148, startPoint y: 384, endPoint x: 23, endPoint y: 332, distance: 135.8
click at [23, 332] on div "Log out Notes Age: [DEMOGRAPHIC_DATA] Recently Retired Cash Flow: SSI - ~2k/mo.…" at bounding box center [641, 309] width 1283 height 619
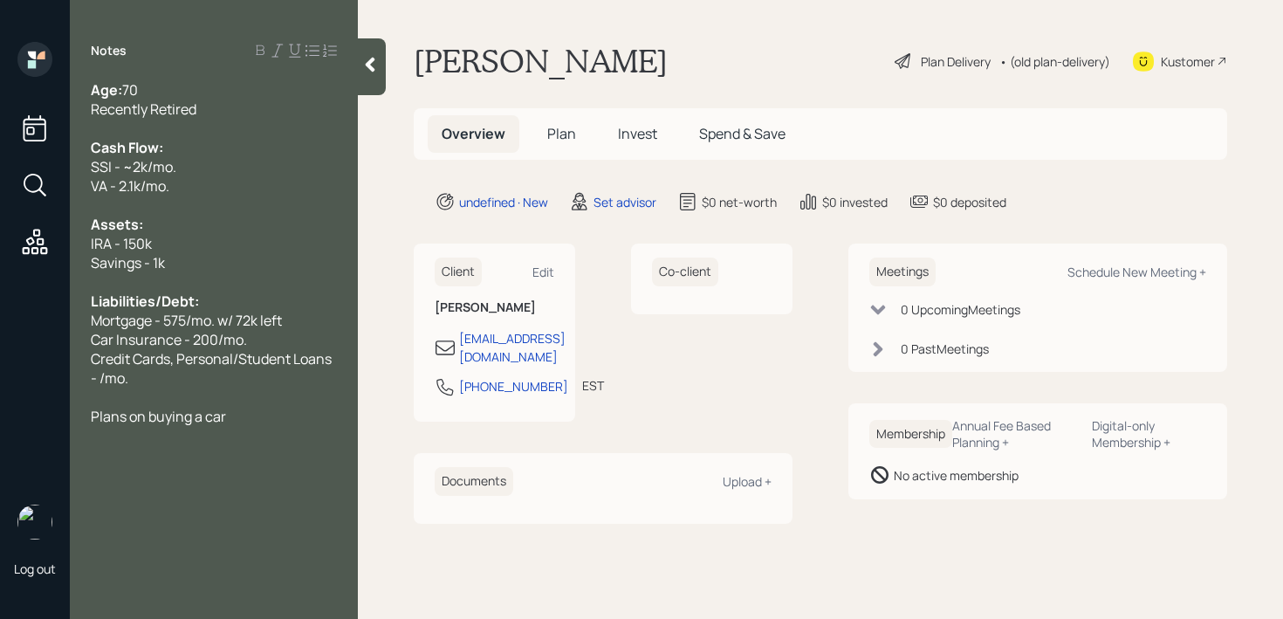
click at [154, 349] on span "Credit Cards, Personal/Student Loans - /mo." at bounding box center [212, 368] width 243 height 38
click at [292, 353] on span "Credit Cards, Personal/Student Loans - /mo." at bounding box center [212, 368] width 243 height 38
click at [178, 388] on div at bounding box center [214, 396] width 246 height 19
click at [189, 384] on div "Credit Cards, Personal/Student Loans - /mo." at bounding box center [214, 368] width 246 height 38
click at [552, 261] on div "Client Edit" at bounding box center [495, 271] width 120 height 29
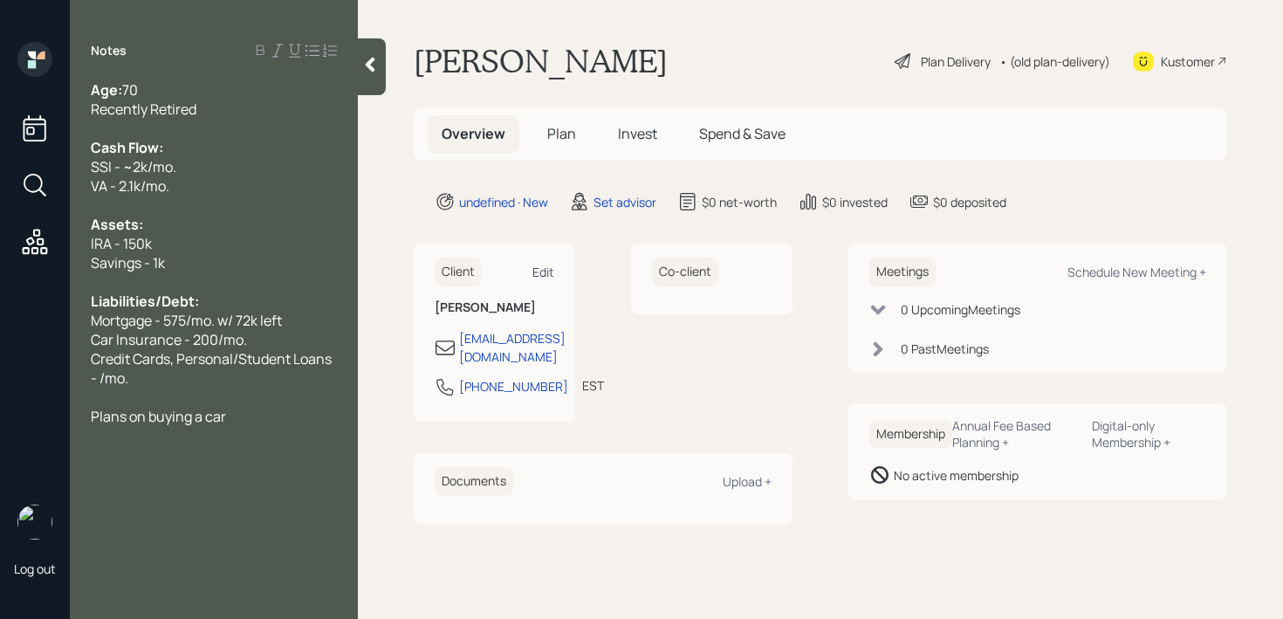
click at [550, 268] on div "Edit" at bounding box center [543, 272] width 22 height 17
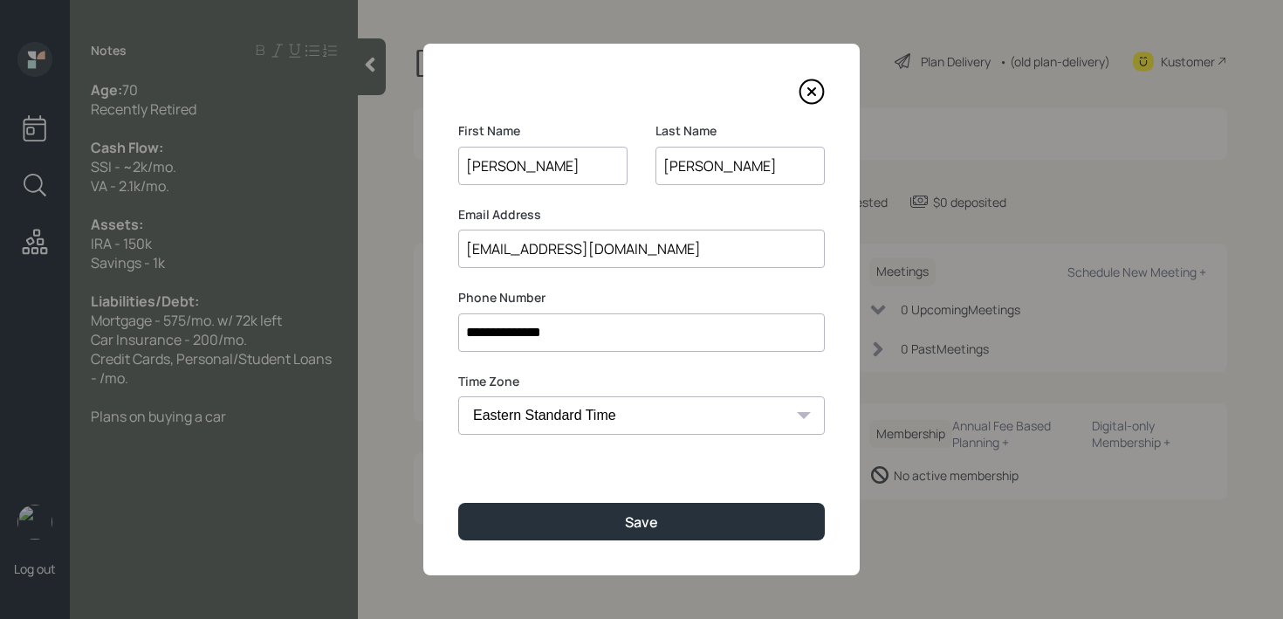
click at [667, 172] on input "[PERSON_NAME]" at bounding box center [739, 166] width 169 height 38
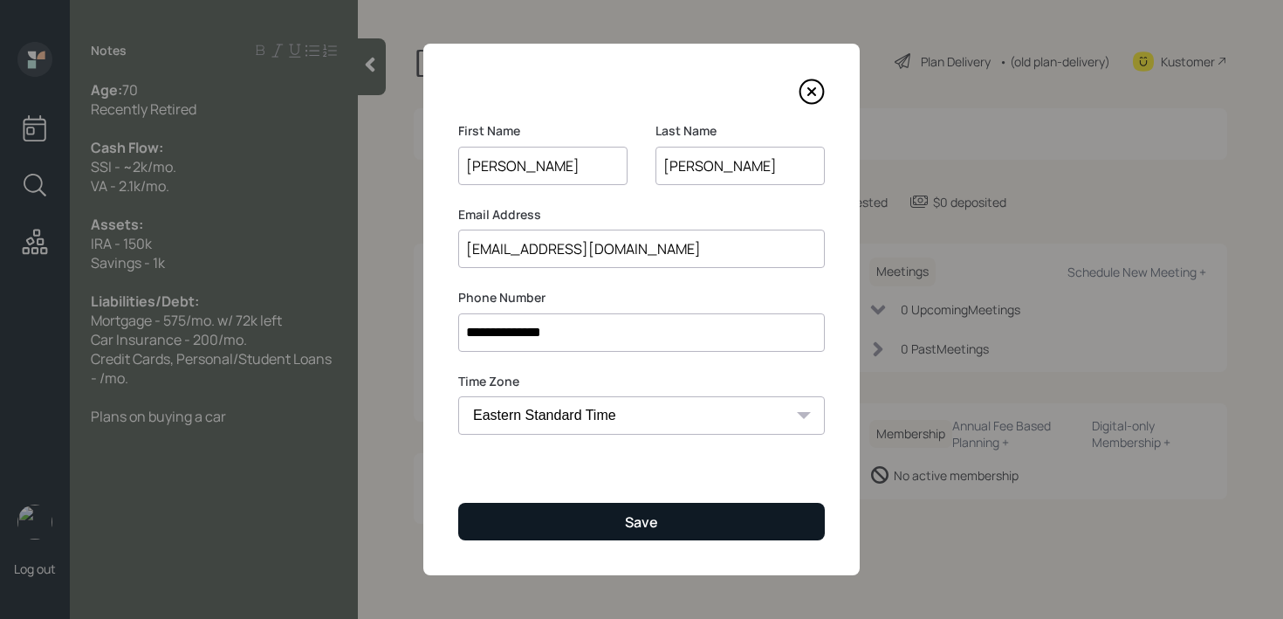
type input "[PERSON_NAME]"
click at [634, 534] on button "Save" at bounding box center [641, 522] width 366 height 38
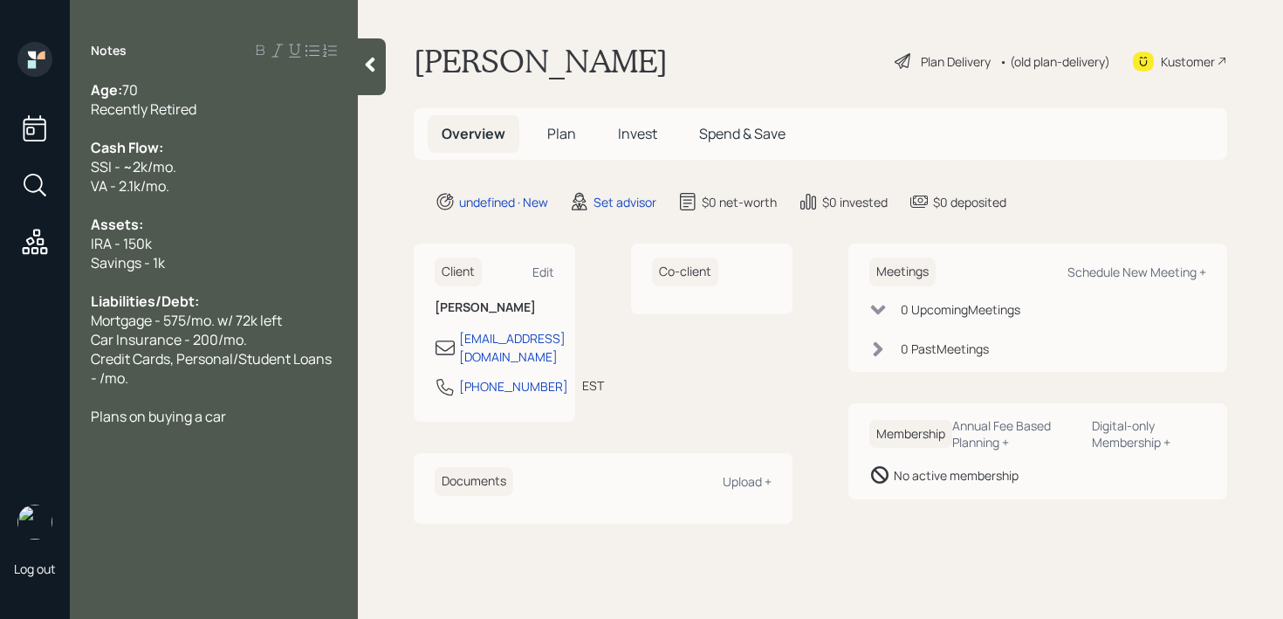
click at [236, 392] on div at bounding box center [214, 396] width 246 height 19
drag, startPoint x: 225, startPoint y: 381, endPoint x: 33, endPoint y: 360, distance: 193.1
click at [33, 360] on div "Log out Notes Age: [DEMOGRAPHIC_DATA] Recently Retired Cash Flow: SSI - ~2k/mo.…" at bounding box center [641, 309] width 1283 height 619
click at [139, 366] on span "Credit Cards - right under 1k" at bounding box center [179, 358] width 177 height 19
click at [254, 384] on div at bounding box center [214, 377] width 246 height 19
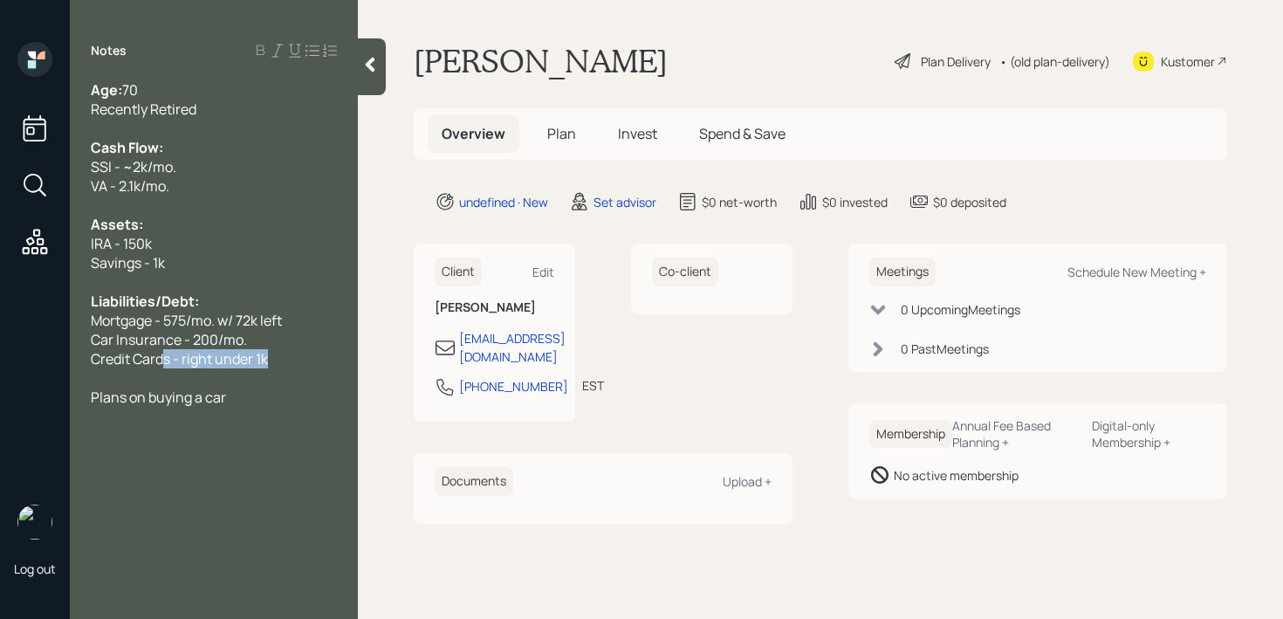
drag, startPoint x: 288, startPoint y: 353, endPoint x: 83, endPoint y: 353, distance: 205.1
click at [83, 353] on div "Age: [DEMOGRAPHIC_DATA] Recently Retired Cash Flow: SSI - ~2k/mo. VA - 2.1k/mo.…" at bounding box center [214, 243] width 288 height 326
click at [233, 368] on div at bounding box center [214, 377] width 246 height 19
click at [338, 353] on div "Age: [DEMOGRAPHIC_DATA] Recently Retired Cash Flow: SSI - ~2k/mo. VA - 2.1k/mo.…" at bounding box center [214, 243] width 288 height 326
click at [296, 390] on div "Plans on buying a car" at bounding box center [214, 396] width 246 height 19
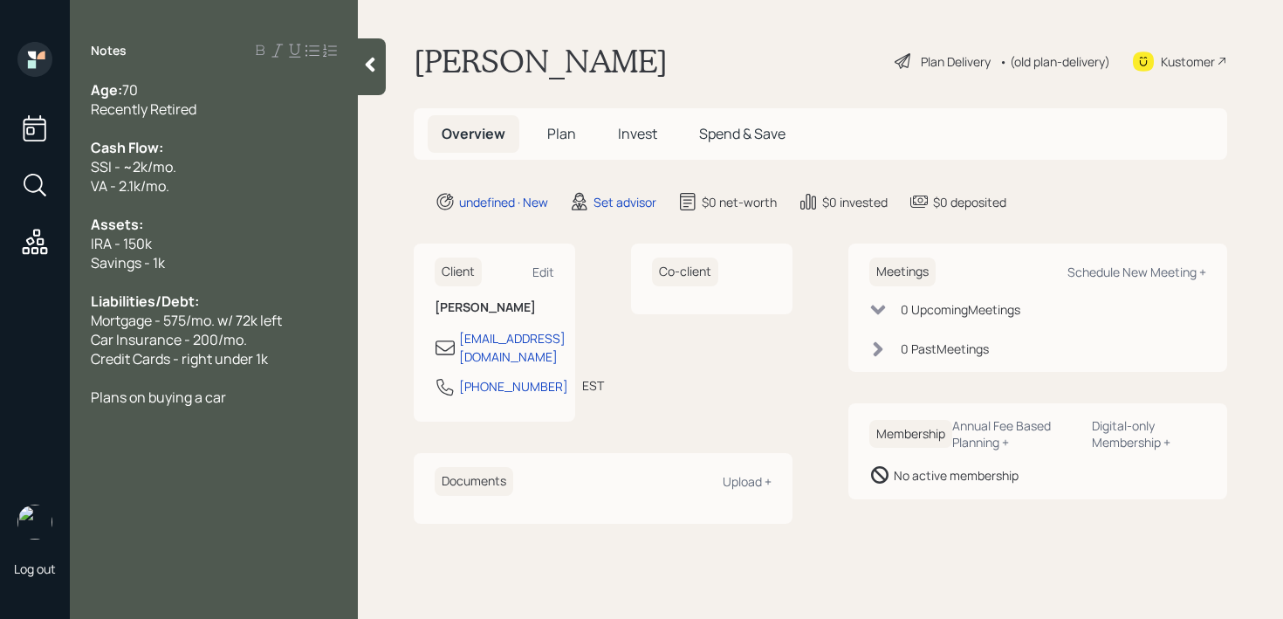
click at [296, 390] on div "Plans on buying a car" at bounding box center [214, 396] width 246 height 19
drag, startPoint x: 296, startPoint y: 390, endPoint x: 0, endPoint y: 390, distance: 295.8
click at [0, 390] on div "Log out Notes Age: [DEMOGRAPHIC_DATA] Recently Retired Cash Flow: SSI - ~2k/mo.…" at bounding box center [641, 309] width 1283 height 619
click at [236, 381] on div at bounding box center [214, 377] width 246 height 19
click at [273, 384] on div at bounding box center [214, 377] width 246 height 19
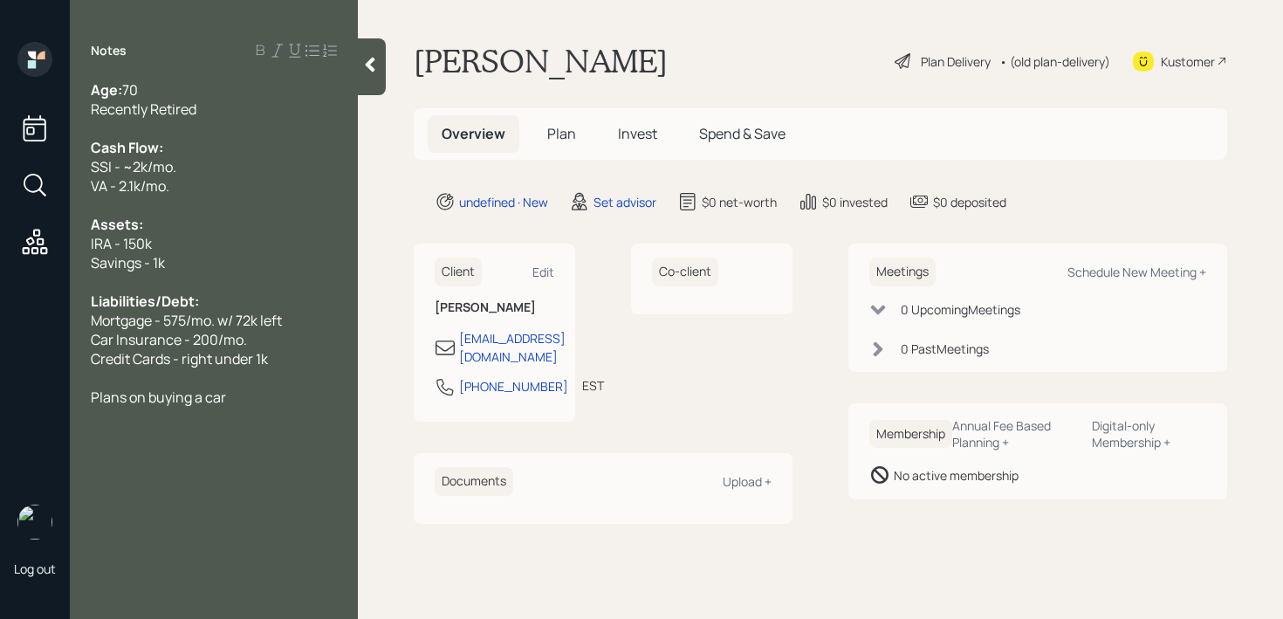
click at [272, 406] on div "Plans on buying a car" at bounding box center [214, 396] width 246 height 19
click at [374, 77] on div at bounding box center [372, 66] width 28 height 57
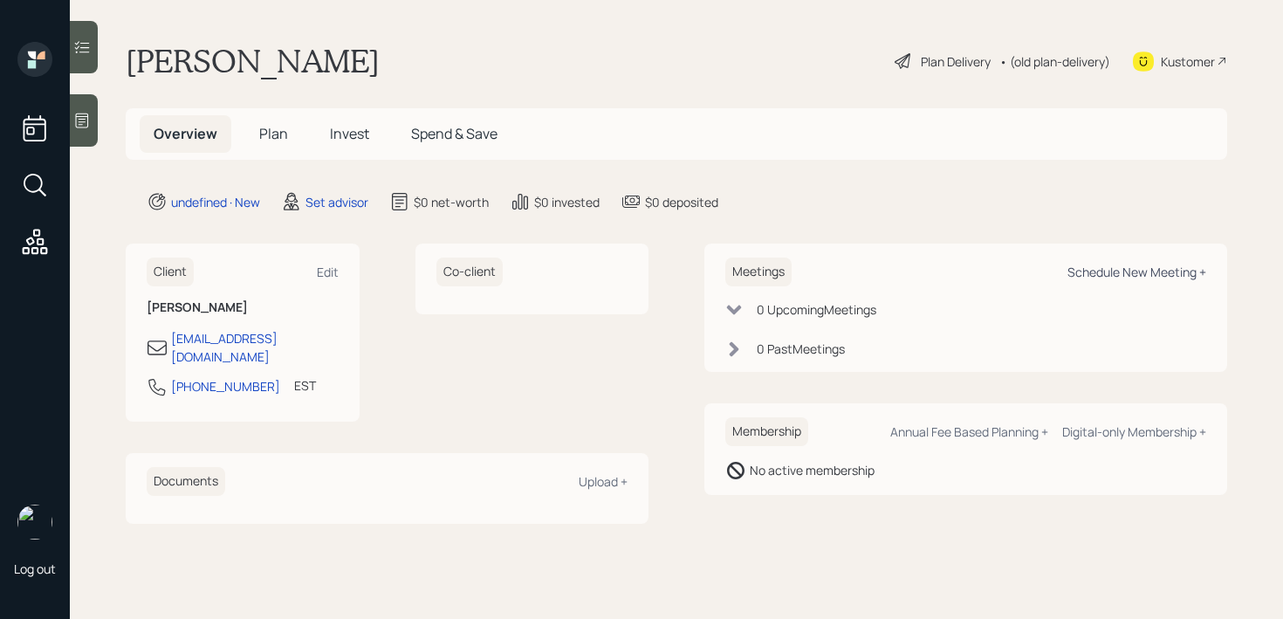
click at [1137, 274] on div "Schedule New Meeting +" at bounding box center [1136, 272] width 139 height 17
select select "round-[PERSON_NAME]"
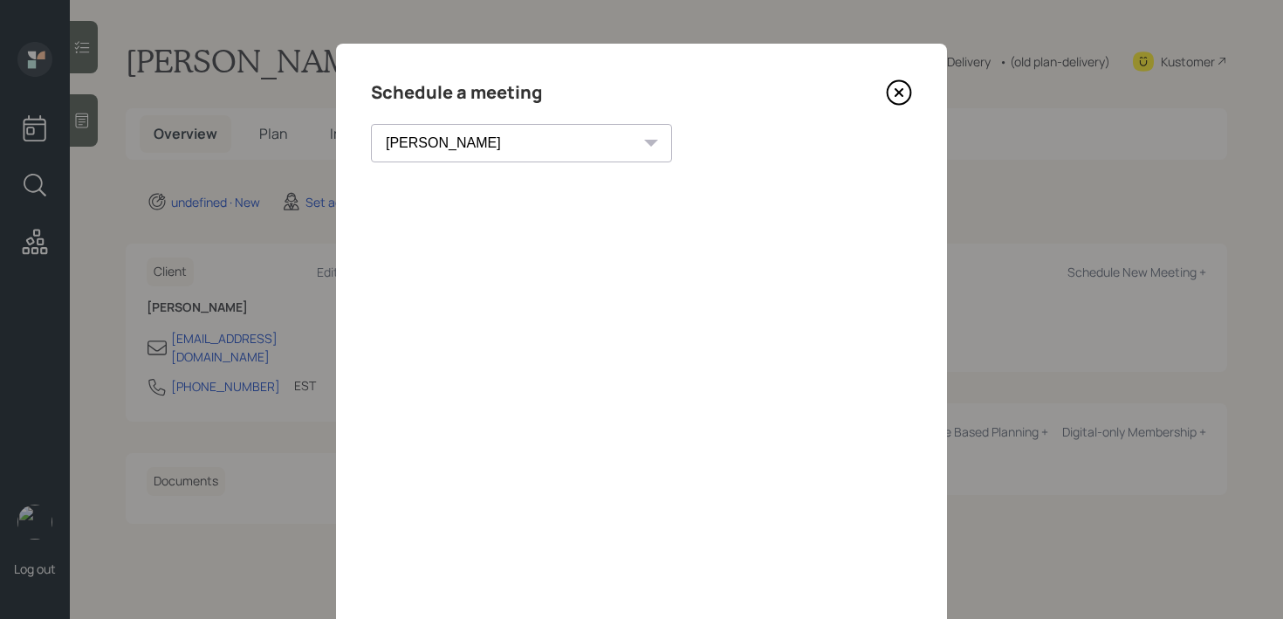
click at [898, 97] on icon at bounding box center [899, 92] width 26 height 26
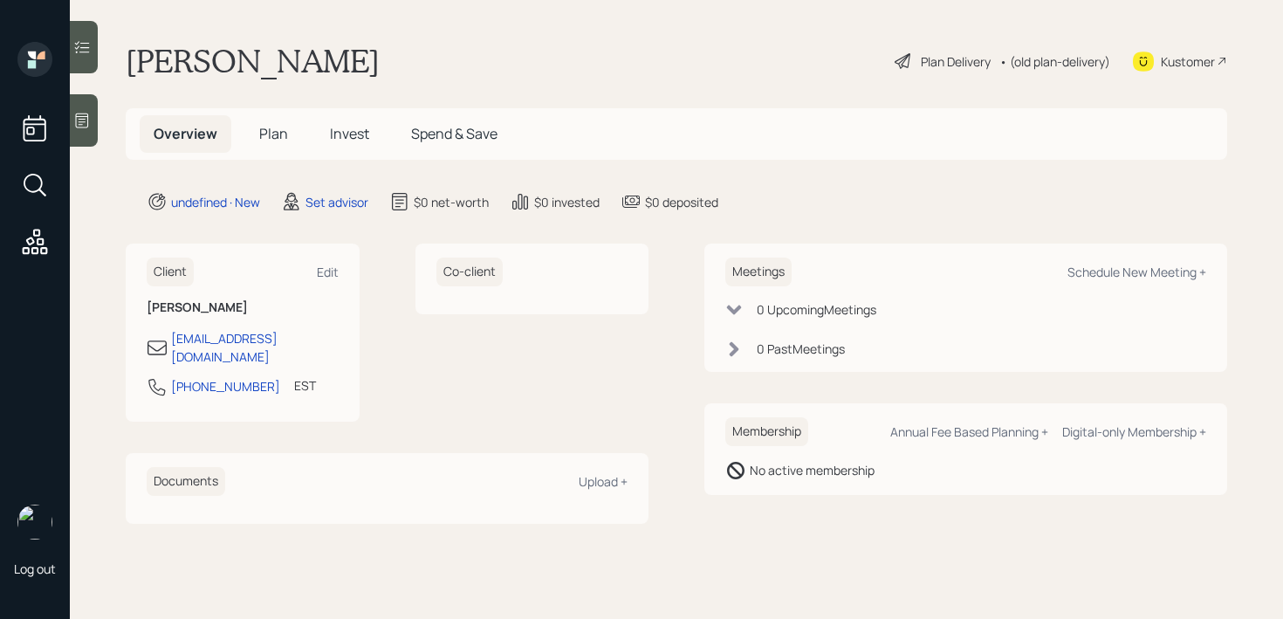
click at [94, 128] on div at bounding box center [84, 120] width 28 height 52
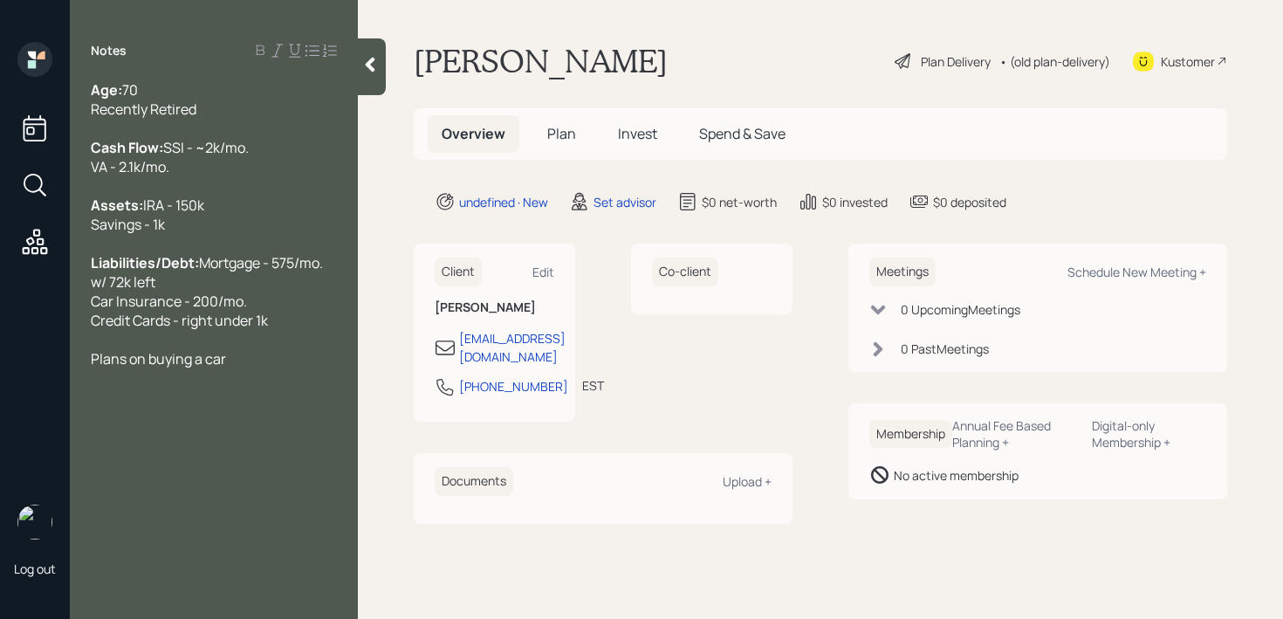
click at [229, 83] on div "Age: [DEMOGRAPHIC_DATA] Recently Retired" at bounding box center [214, 99] width 246 height 38
click at [246, 408] on div "Notes Age: [DEMOGRAPHIC_DATA] (Zoom friendly) Recently Retired Cash Flow: SSI -…" at bounding box center [214, 320] width 288 height 556
click at [255, 368] on div "Plans on buying a car" at bounding box center [214, 358] width 246 height 19
click at [266, 407] on div "Notes Age: [DEMOGRAPHIC_DATA] (Zoom friendly) Recently Retired Cash Flow: SSI -…" at bounding box center [214, 320] width 288 height 556
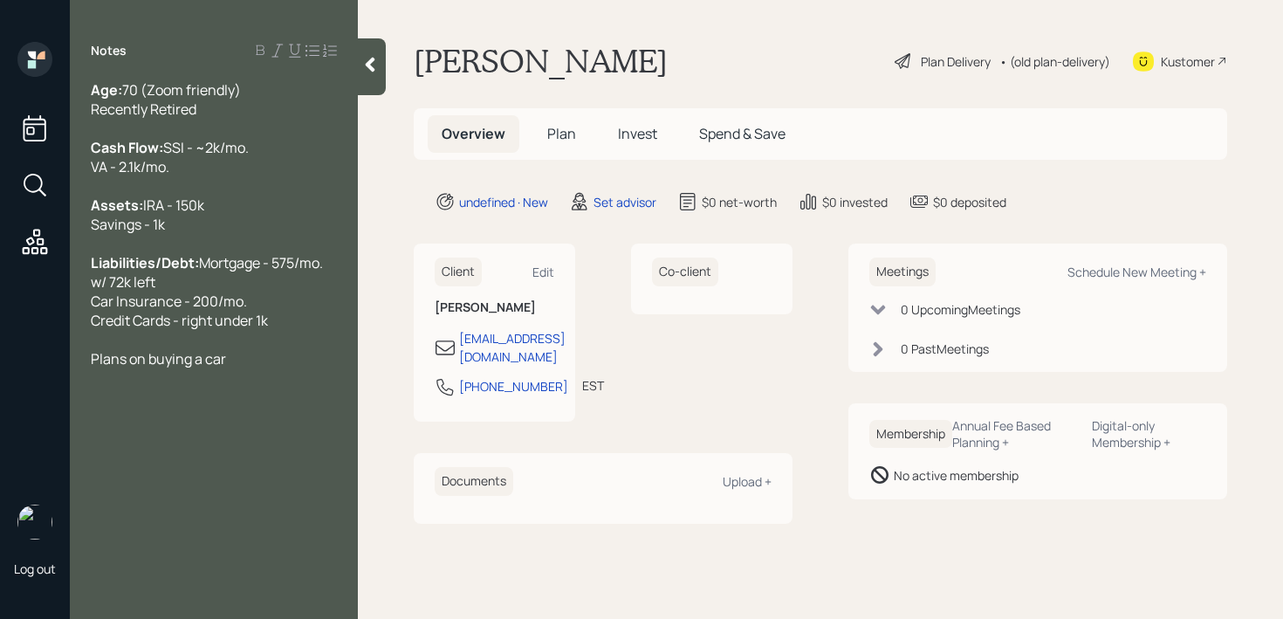
click at [277, 349] on div at bounding box center [214, 339] width 246 height 19
click at [247, 195] on div at bounding box center [214, 185] width 246 height 19
click at [249, 368] on div "Plans on buying a car" at bounding box center [214, 358] width 246 height 19
click at [292, 330] on div "Liabilities/Debt: Mortgage - 575/mo. w/ 72k left Car Insurance - 200/mo. Credit…" at bounding box center [214, 291] width 246 height 77
click at [183, 330] on span "Mortgage - 575/mo. w/ 72k left Car Insurance - 200/mo. Credit Cards - right und…" at bounding box center [208, 291] width 235 height 77
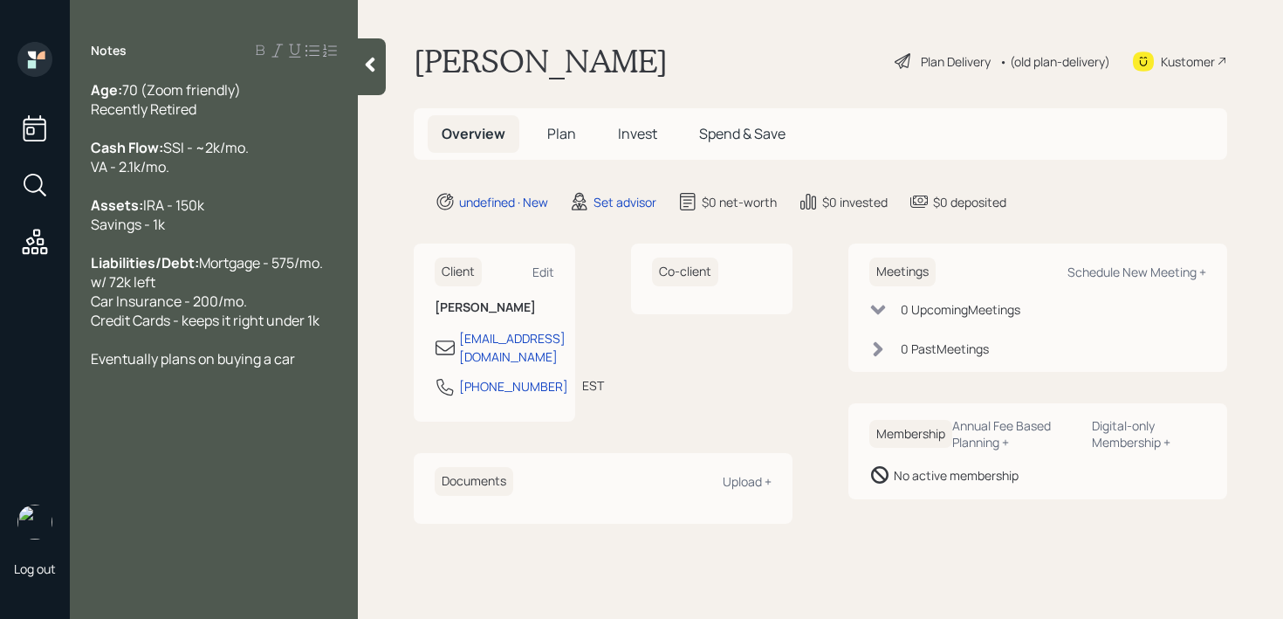
click at [334, 330] on div "Liabilities/Debt: Mortgage - 575/mo. w/ 72k left Car Insurance - 200/mo. Credit…" at bounding box center [214, 291] width 246 height 77
click at [312, 330] on div "Liabilities/Debt: Mortgage - 575/mo. w/ 72k left Car Insurance - 200/mo. Credit…" at bounding box center [214, 291] width 246 height 77
click at [224, 107] on div "Age: [DEMOGRAPHIC_DATA] (Zoom friendly) Recently Retired" at bounding box center [214, 99] width 246 height 38
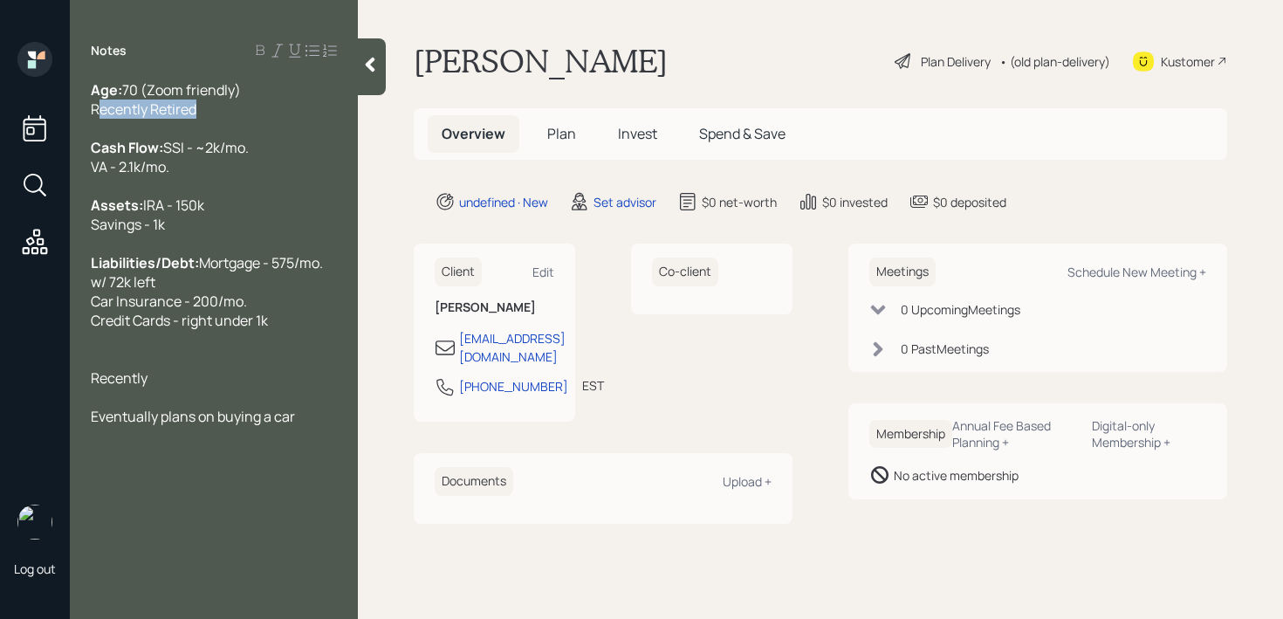
drag, startPoint x: 224, startPoint y: 107, endPoint x: 75, endPoint y: 107, distance: 149.2
click at [75, 107] on div "Age: [DEMOGRAPHIC_DATA] (Zoom friendly) Recently Retired Cash Flow: SSI - ~2k/m…" at bounding box center [214, 253] width 288 height 346
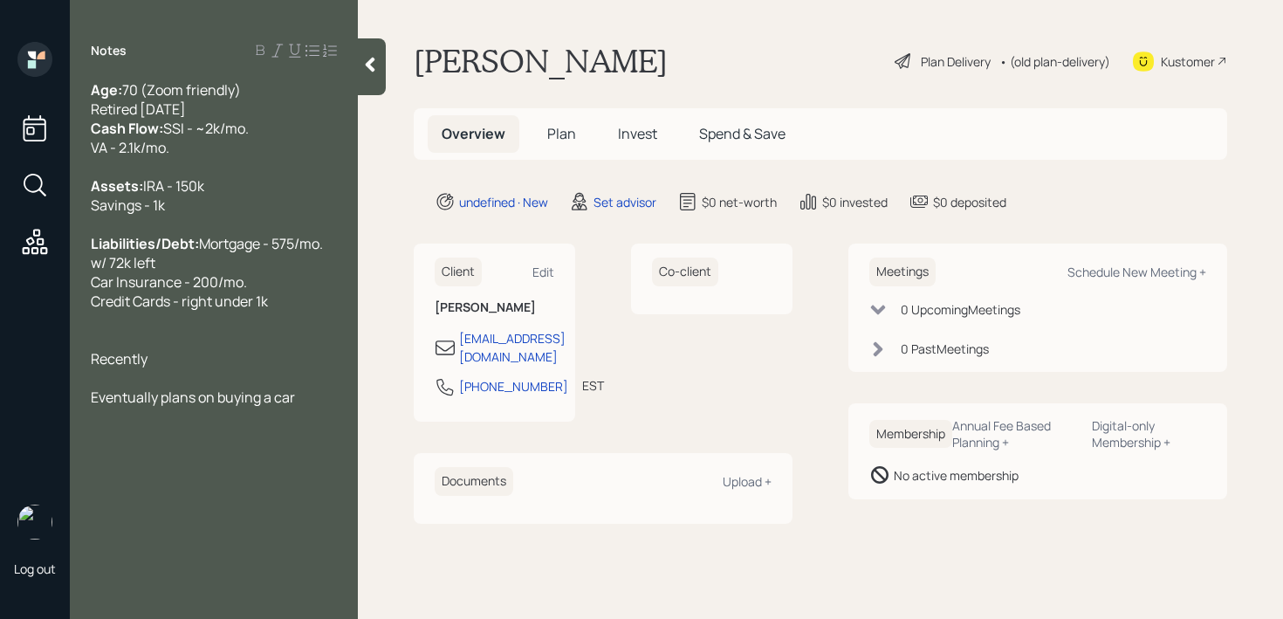
click at [223, 368] on div "Recently" at bounding box center [214, 358] width 246 height 19
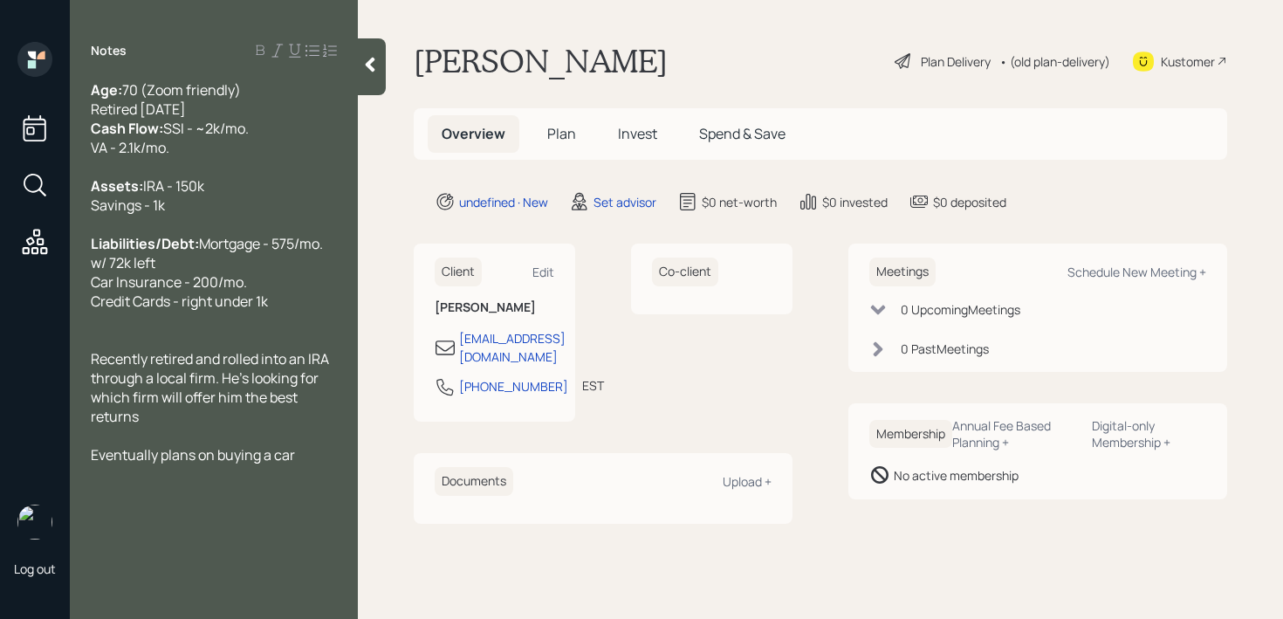
click at [160, 426] on span "Recently retired and rolled into an IRA through a local firm. He's looking for …" at bounding box center [211, 387] width 241 height 77
drag, startPoint x: 205, startPoint y: 460, endPoint x: 120, endPoint y: 451, distance: 86.0
click at [120, 426] on div "Recently retired and rolled into an IRA through a local firm. He's looking for …" at bounding box center [214, 387] width 246 height 77
click at [157, 426] on div "Recently retired and rolled into an IRA through a local firm. He's looking for …" at bounding box center [214, 387] width 246 height 77
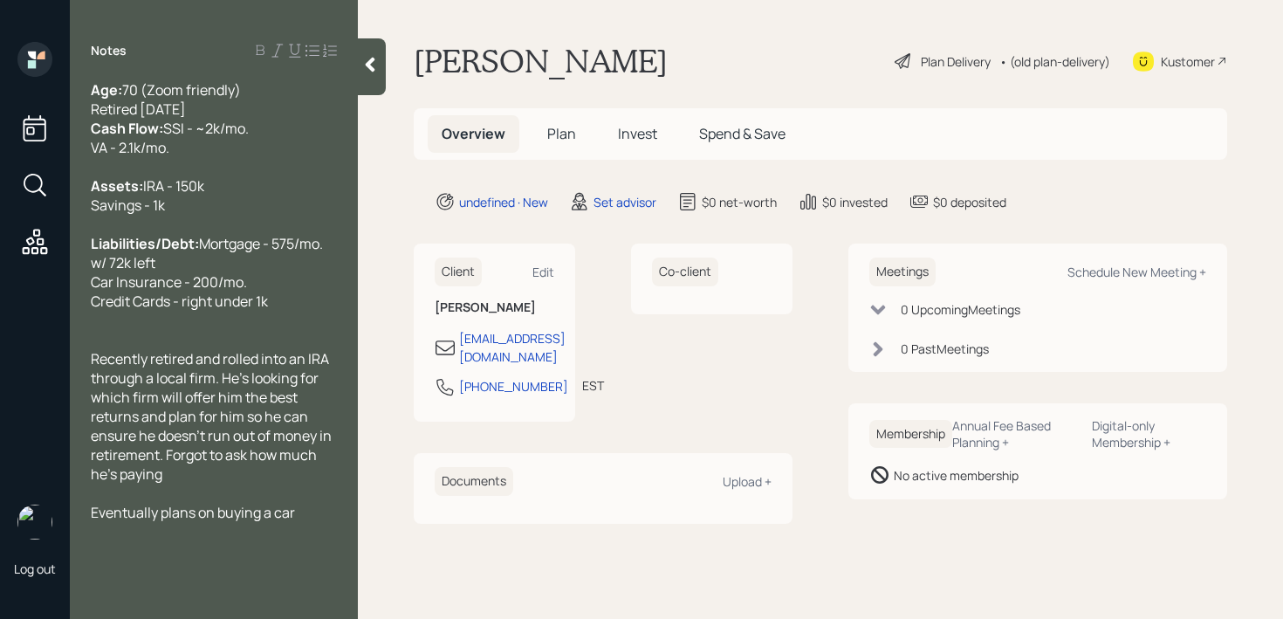
click at [373, 58] on icon at bounding box center [371, 65] width 10 height 15
